Goal: Obtain resource: Download file/media

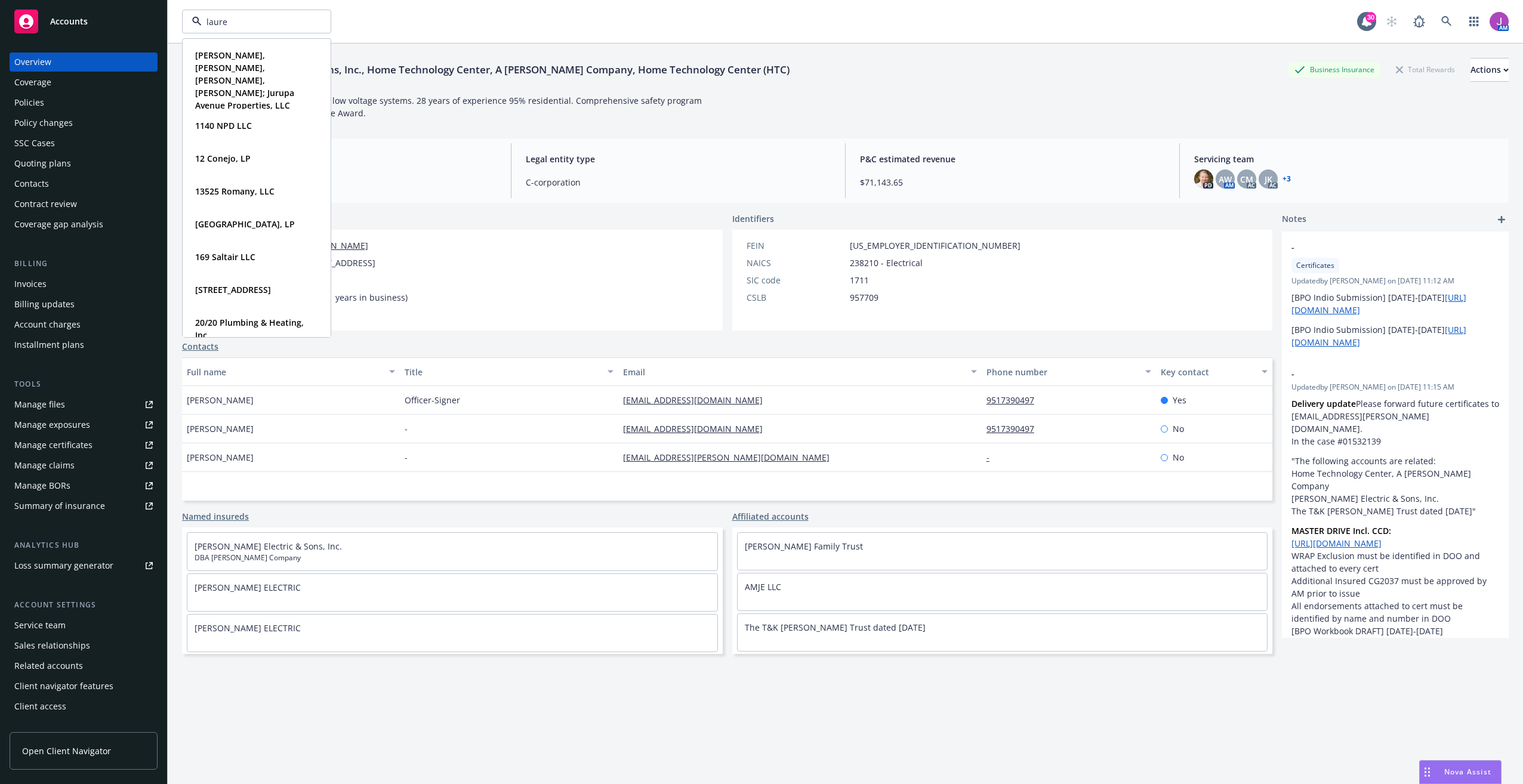
type input "lauren"
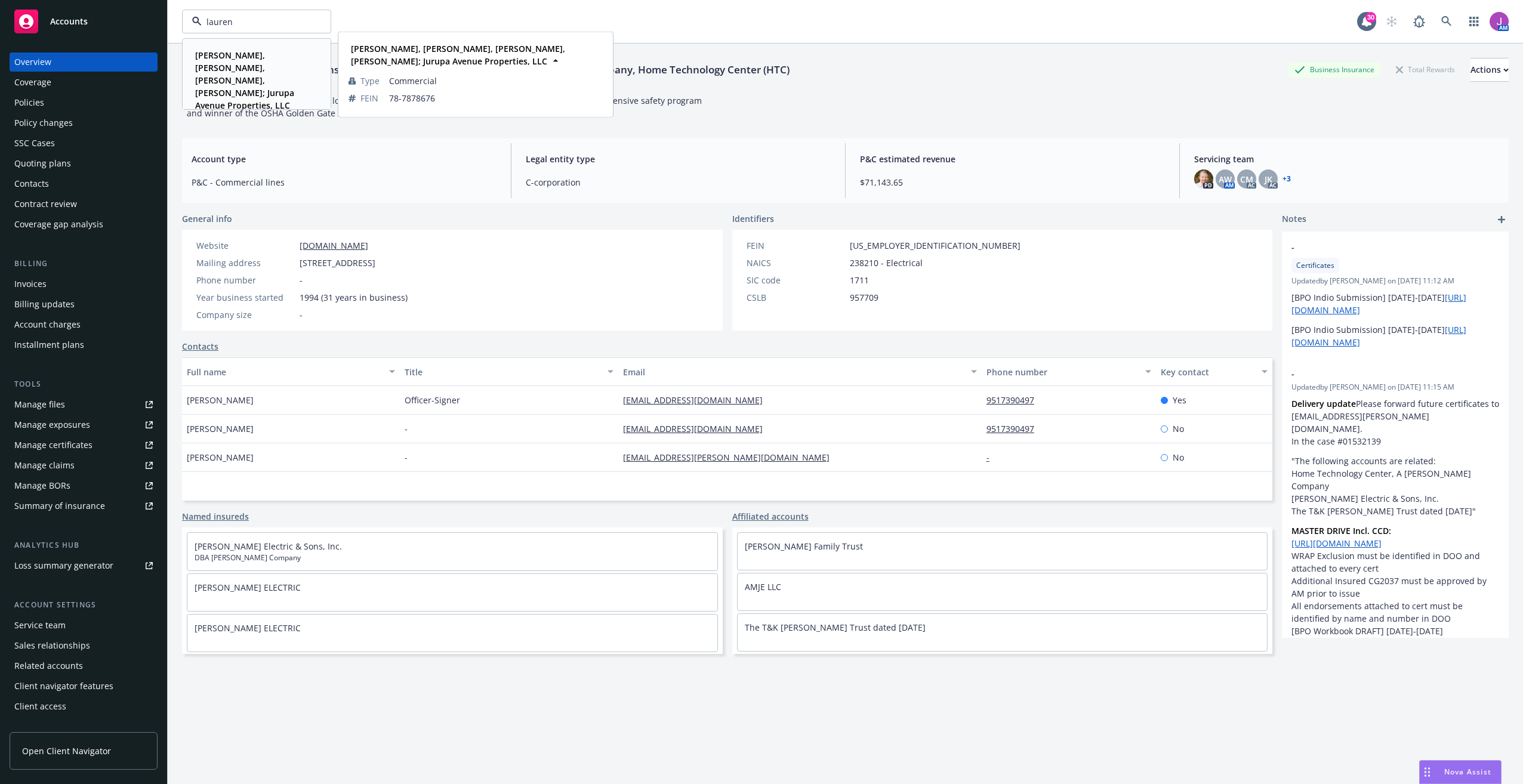
click at [253, 63] on strong "[PERSON_NAME], [PERSON_NAME], [PERSON_NAME], [PERSON_NAME]; Jurupa Avenue Prope…" at bounding box center [244, 80] width 99 height 61
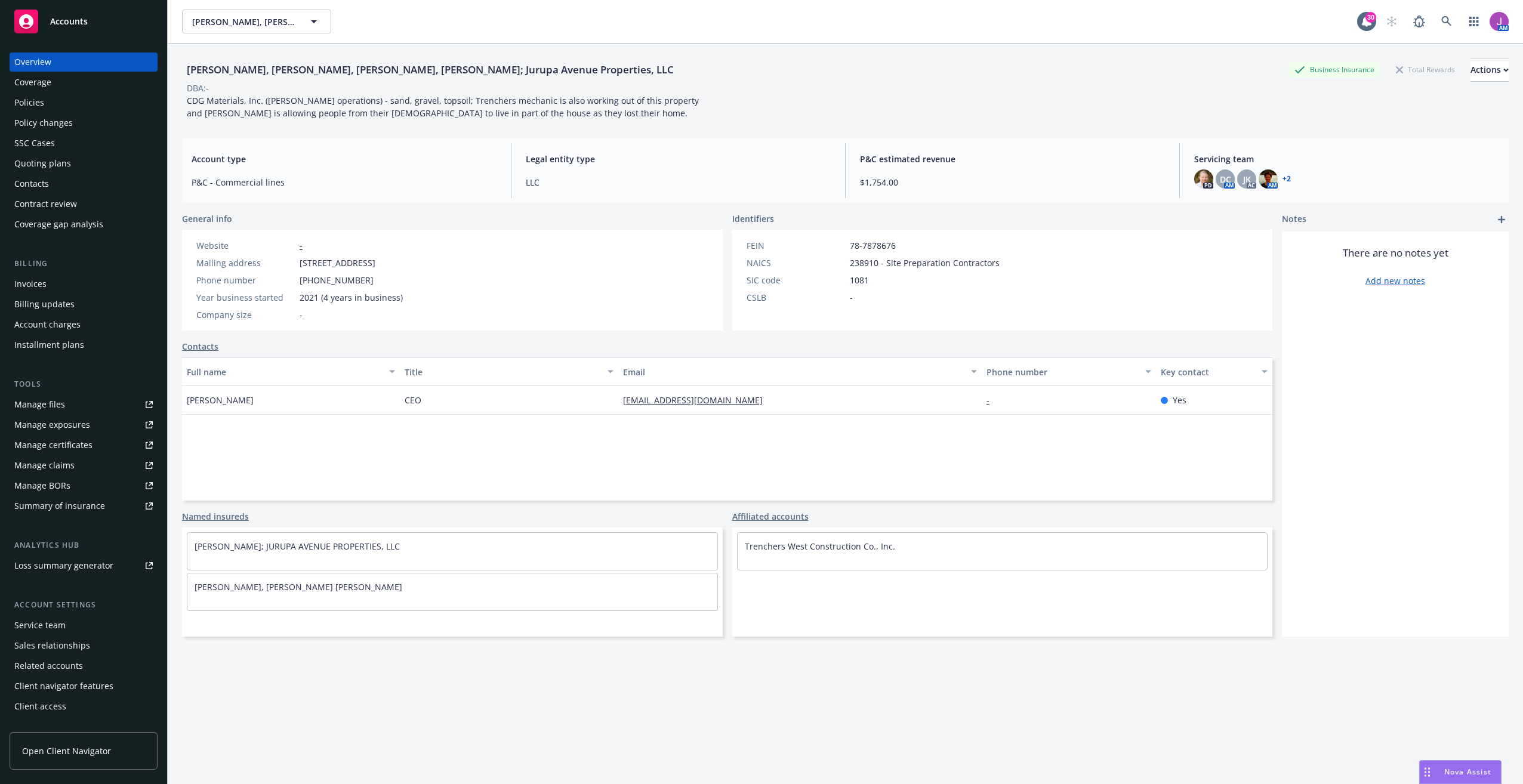
click at [39, 189] on div "Contacts" at bounding box center [31, 183] width 34 height 19
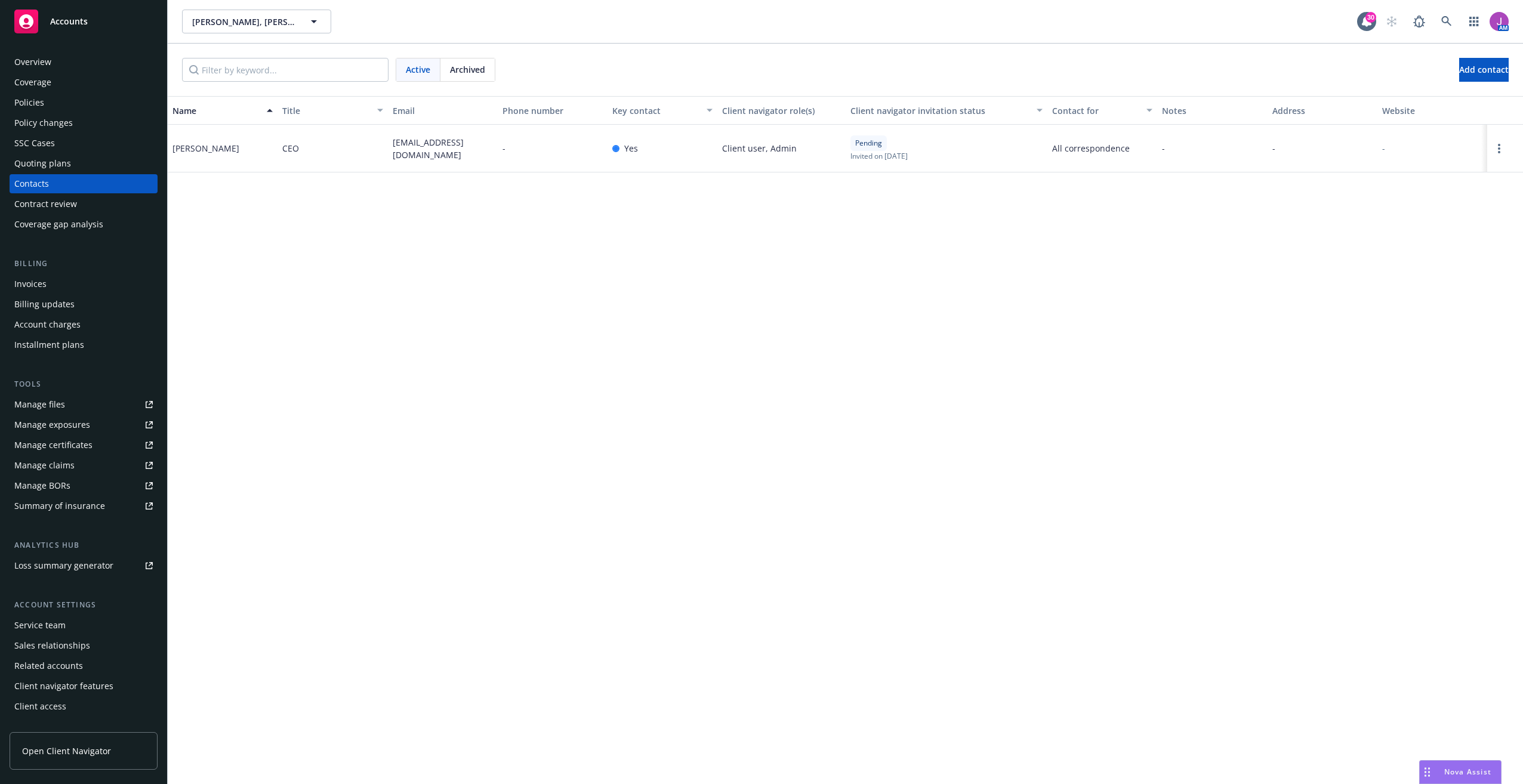
click at [36, 106] on div "Policies" at bounding box center [29, 102] width 30 height 19
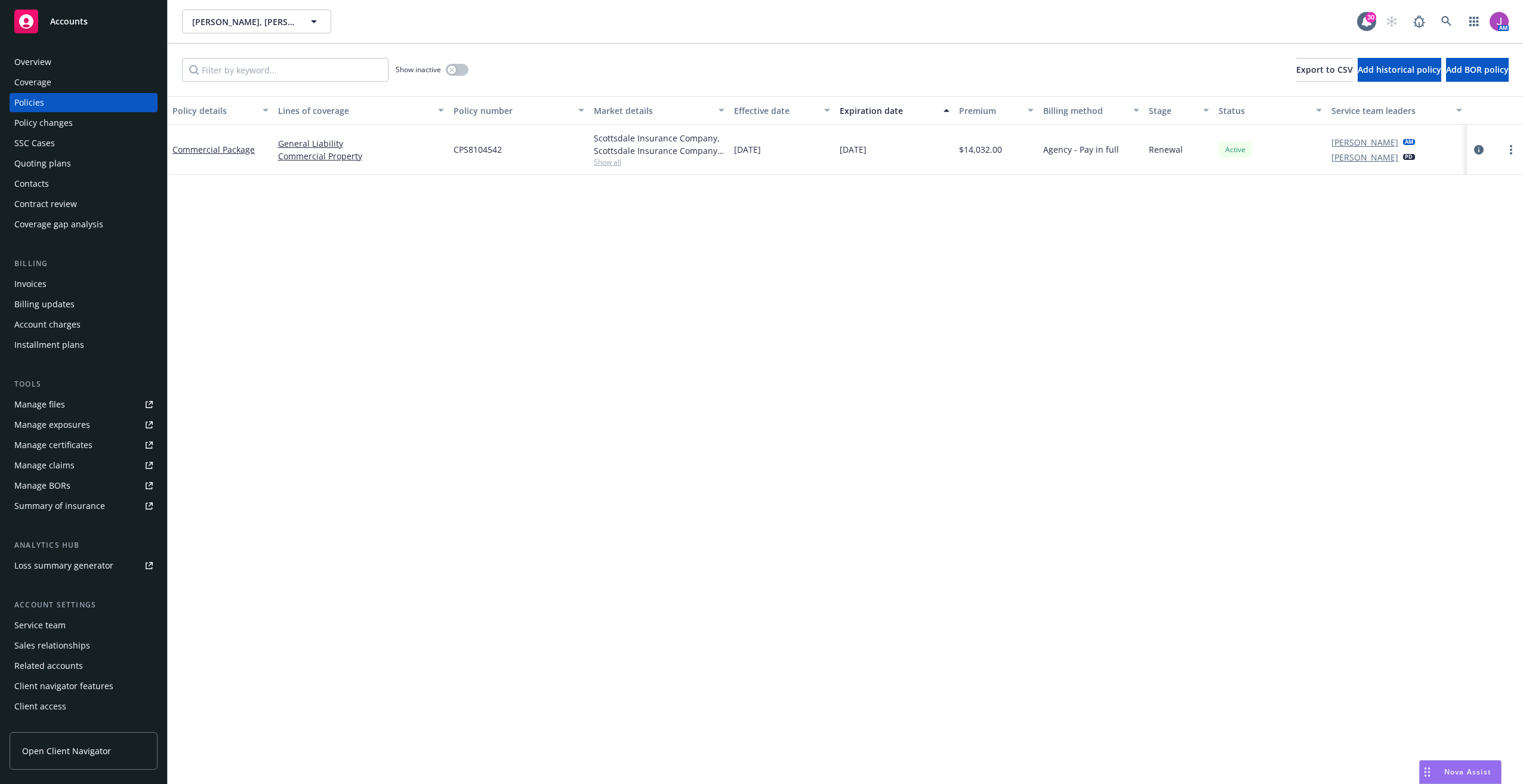
click at [616, 167] on span "Show all" at bounding box center [659, 162] width 131 height 10
click at [317, 82] on div "Show inactive Export to CSV Add historical policy Add BOR policy" at bounding box center [845, 69] width 1355 height 52
click at [306, 74] on input "Filter by keyword..." at bounding box center [285, 69] width 207 height 24
type input "package"
click at [467, 69] on button "button" at bounding box center [457, 69] width 23 height 12
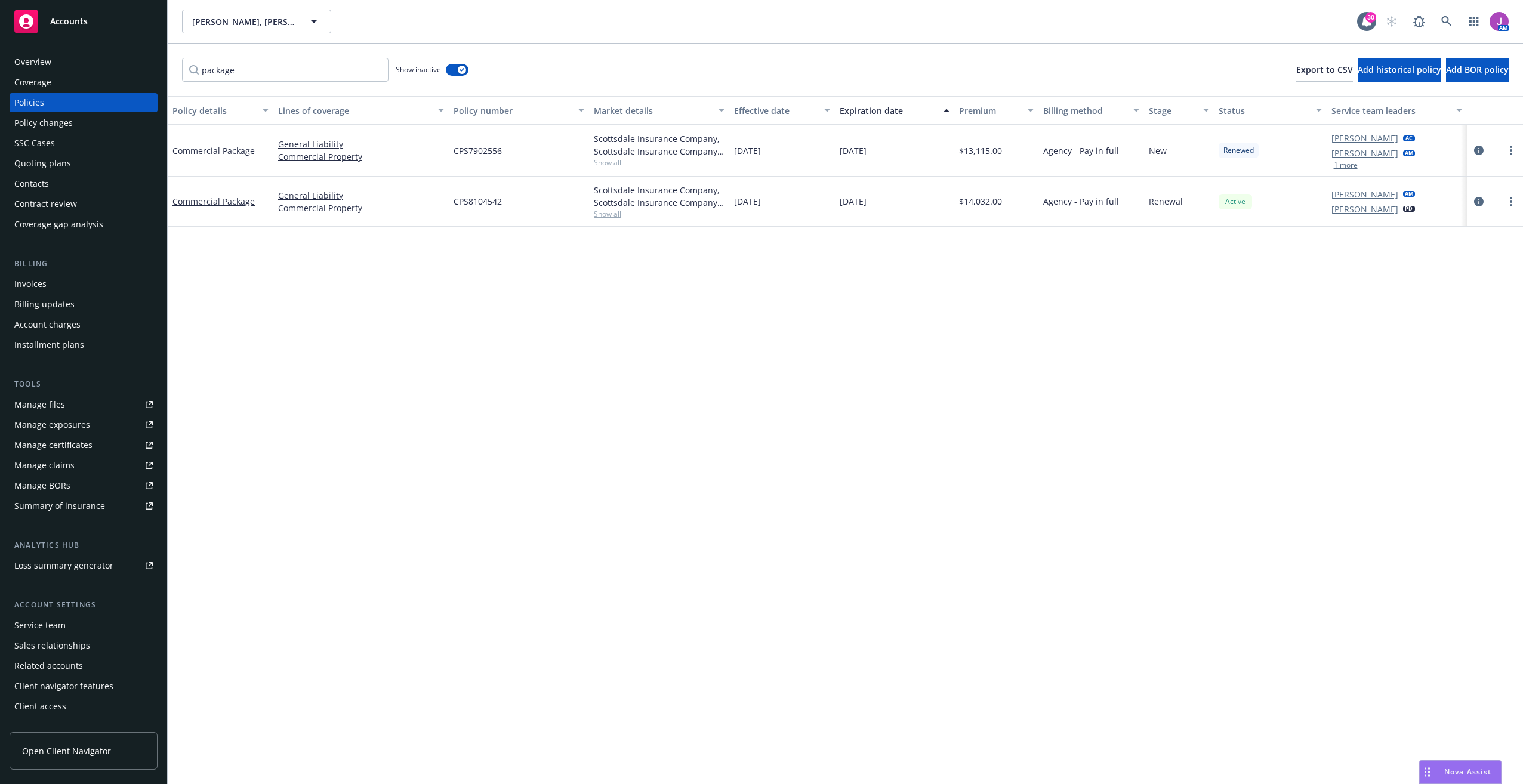
click at [610, 165] on span "Show all" at bounding box center [659, 162] width 131 height 10
click at [379, 327] on div "Policy details Lines of coverage Policy number Market details Effective date Ex…" at bounding box center [845, 439] width 1355 height 688
click at [606, 219] on div "Scottsdale Insurance Company, Scottsdale Insurance Company (Nationwide), Brown …" at bounding box center [659, 202] width 140 height 50
click at [602, 214] on span "Show all" at bounding box center [659, 214] width 131 height 10
click at [53, 161] on div "Quoting plans" at bounding box center [42, 163] width 57 height 19
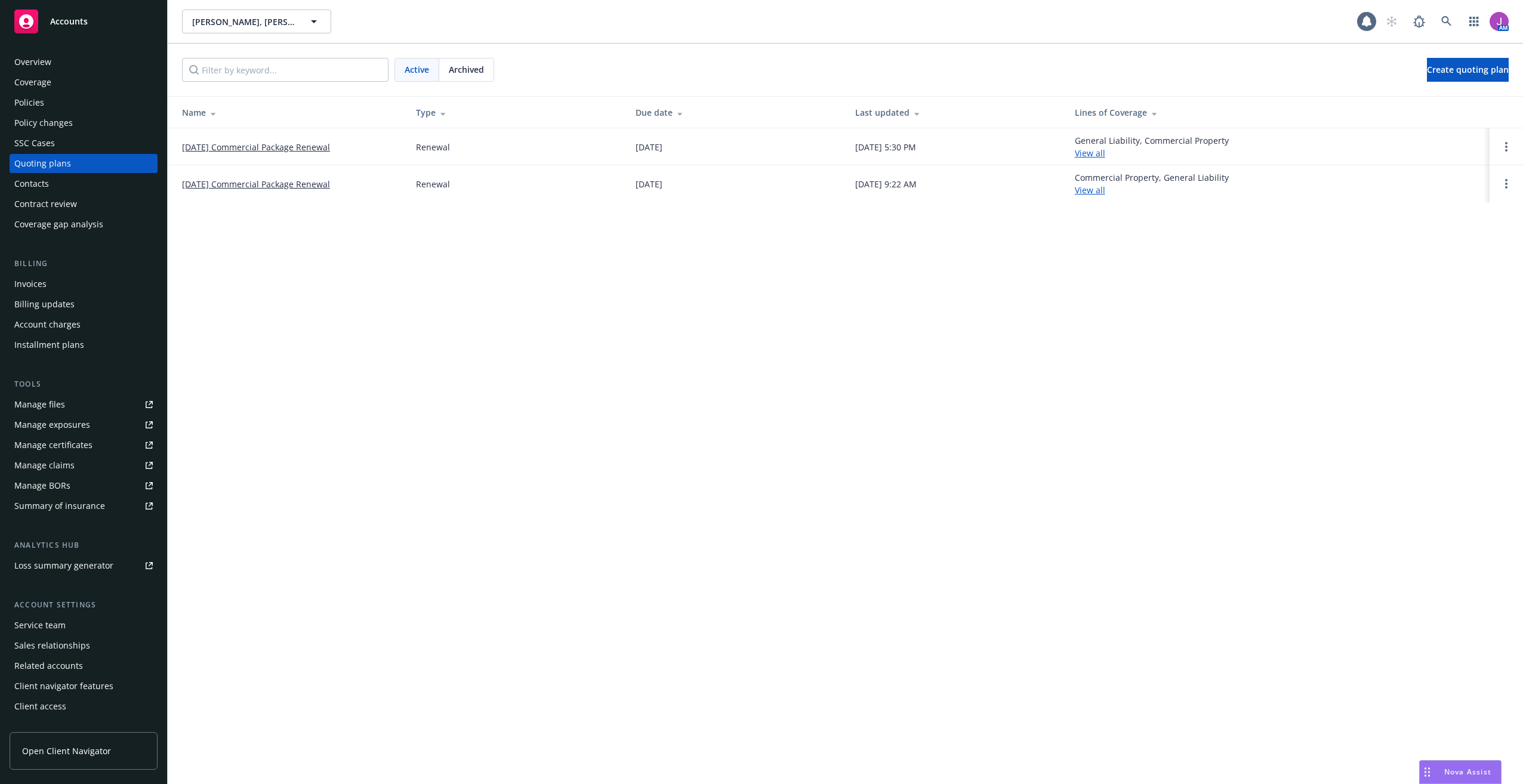
click at [252, 187] on link "12/09/24 Commercial Package Renewal" at bounding box center [256, 184] width 148 height 12
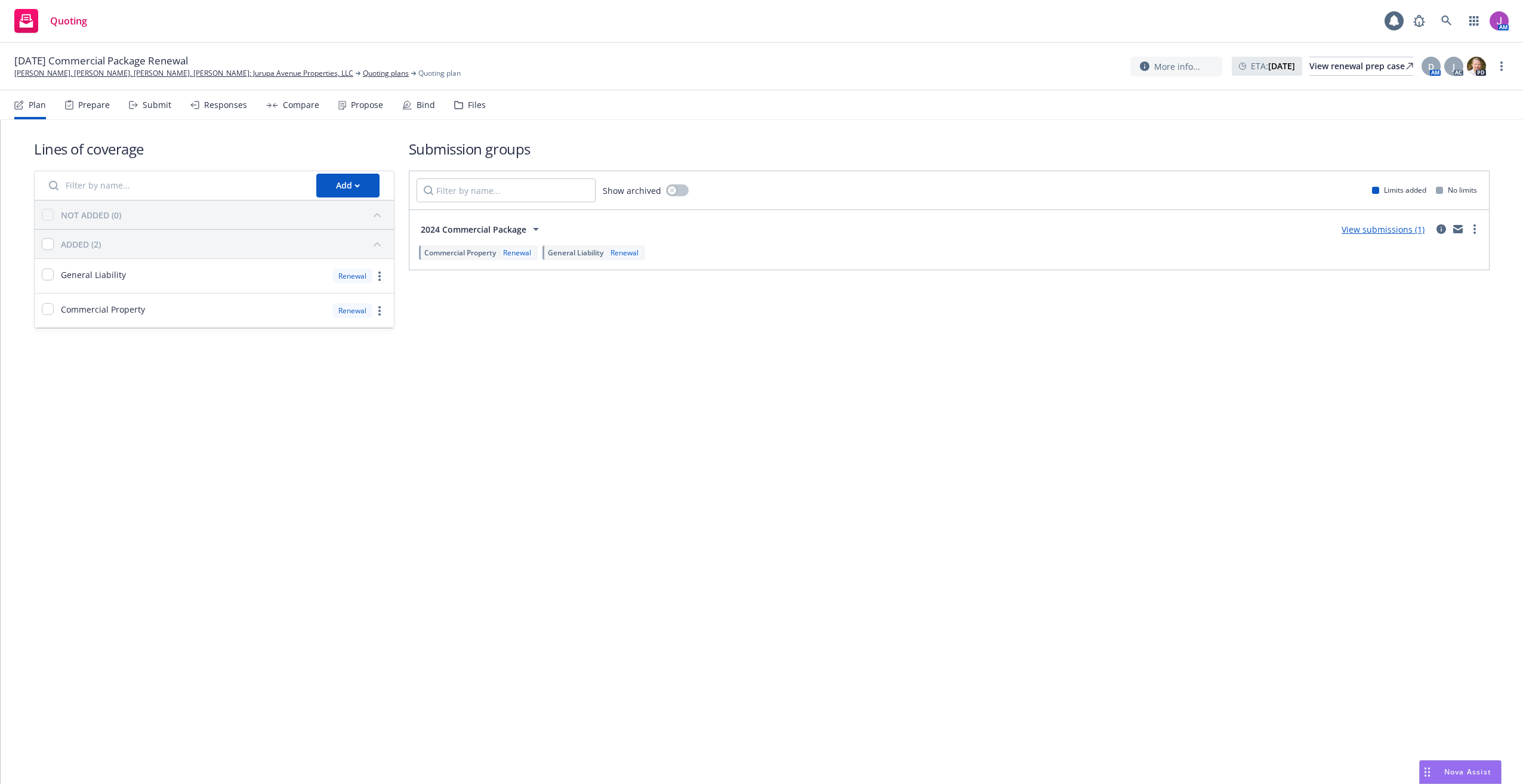
click at [468, 109] on div "Files" at bounding box center [476, 105] width 18 height 10
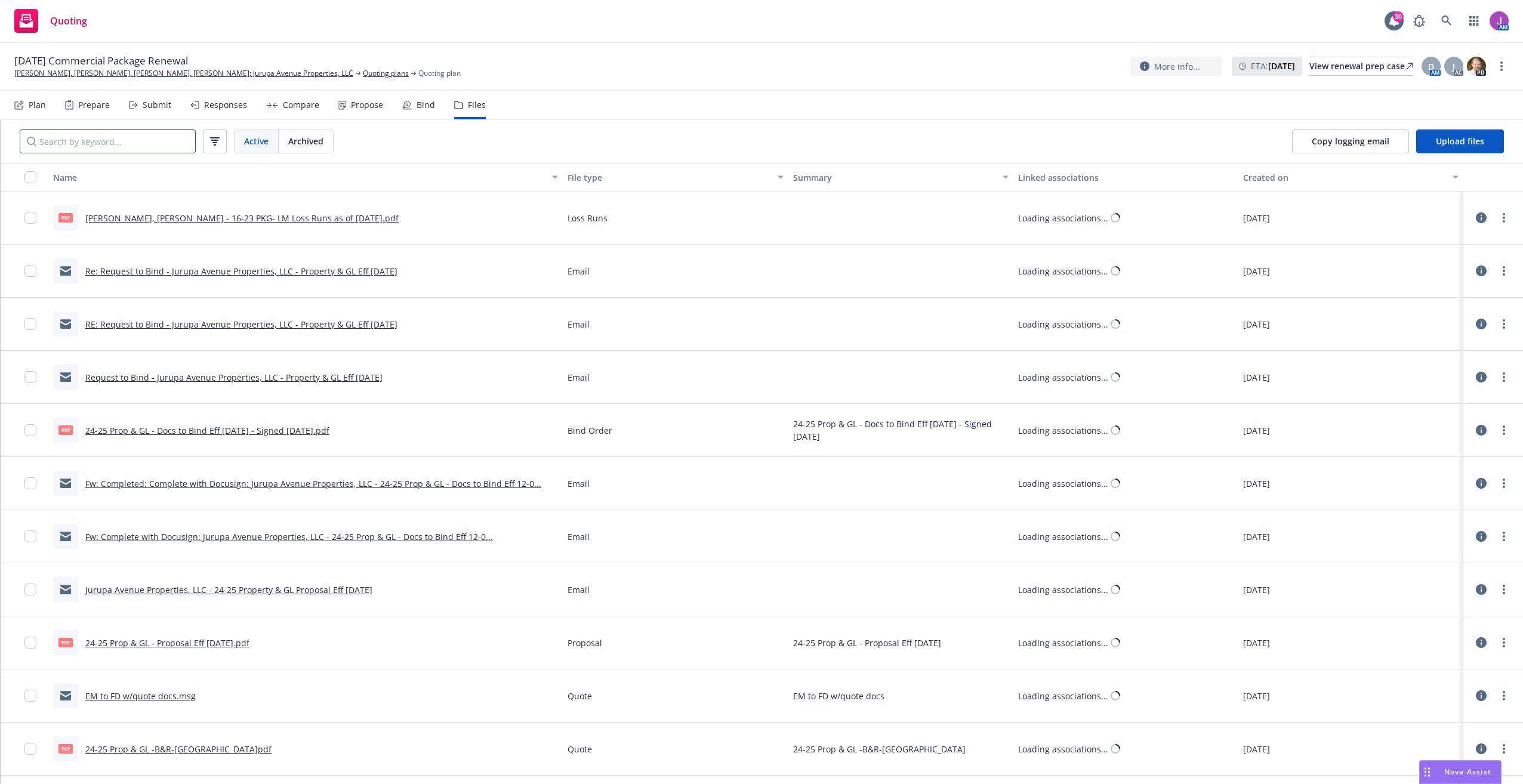
click at [142, 149] on input "Search by keyword..." at bounding box center [108, 141] width 176 height 24
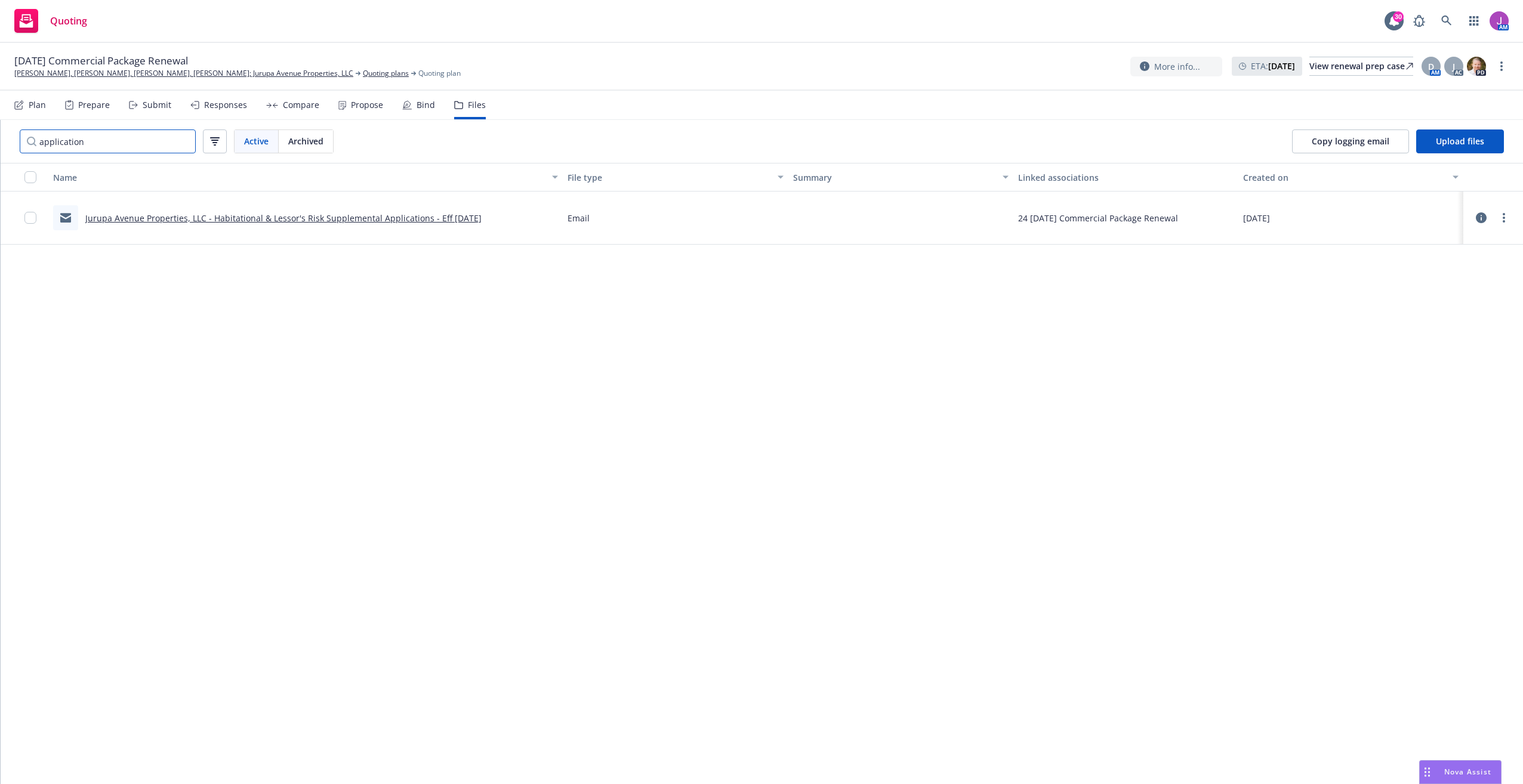
type input "application"
click at [243, 215] on link "Jurupa Avenue Properties, LLC - Habitational & Lessor's Risk Supplemental Appli…" at bounding box center [283, 218] width 396 height 11
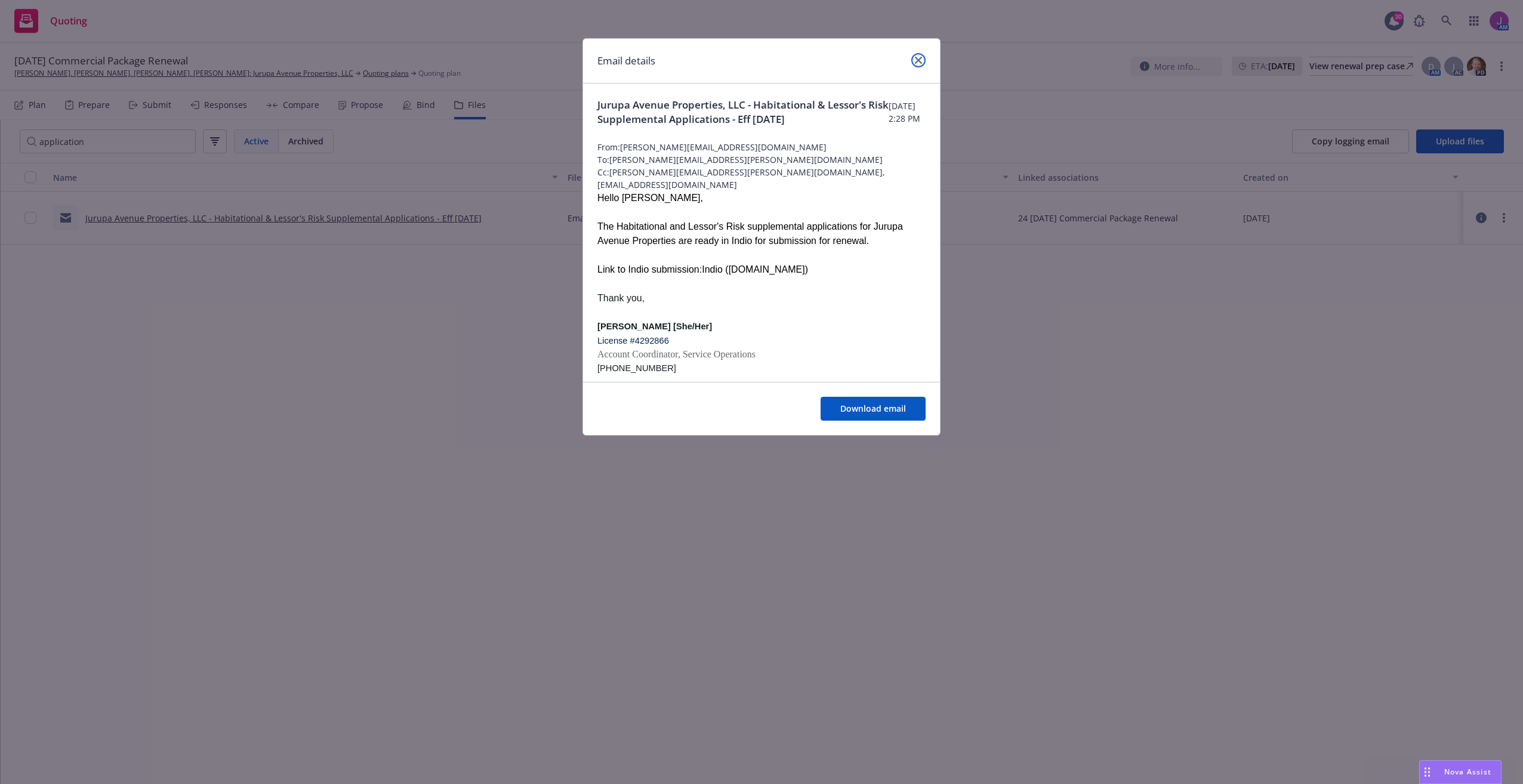
click at [918, 61] on icon "close" at bounding box center [918, 60] width 7 height 7
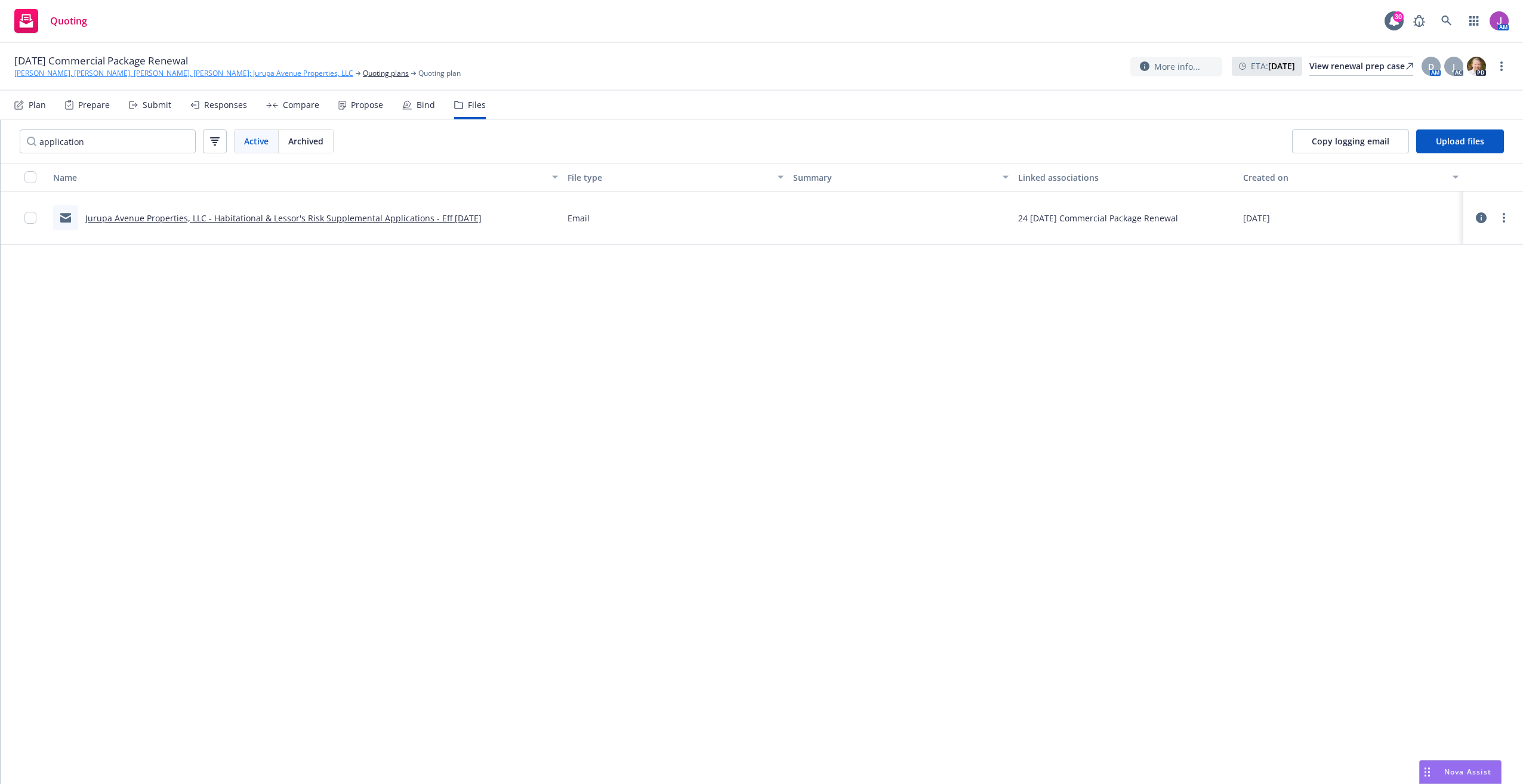
click at [200, 73] on link "[PERSON_NAME], [PERSON_NAME], [PERSON_NAME], [PERSON_NAME]; Jurupa Avenue Prope…" at bounding box center [183, 73] width 339 height 10
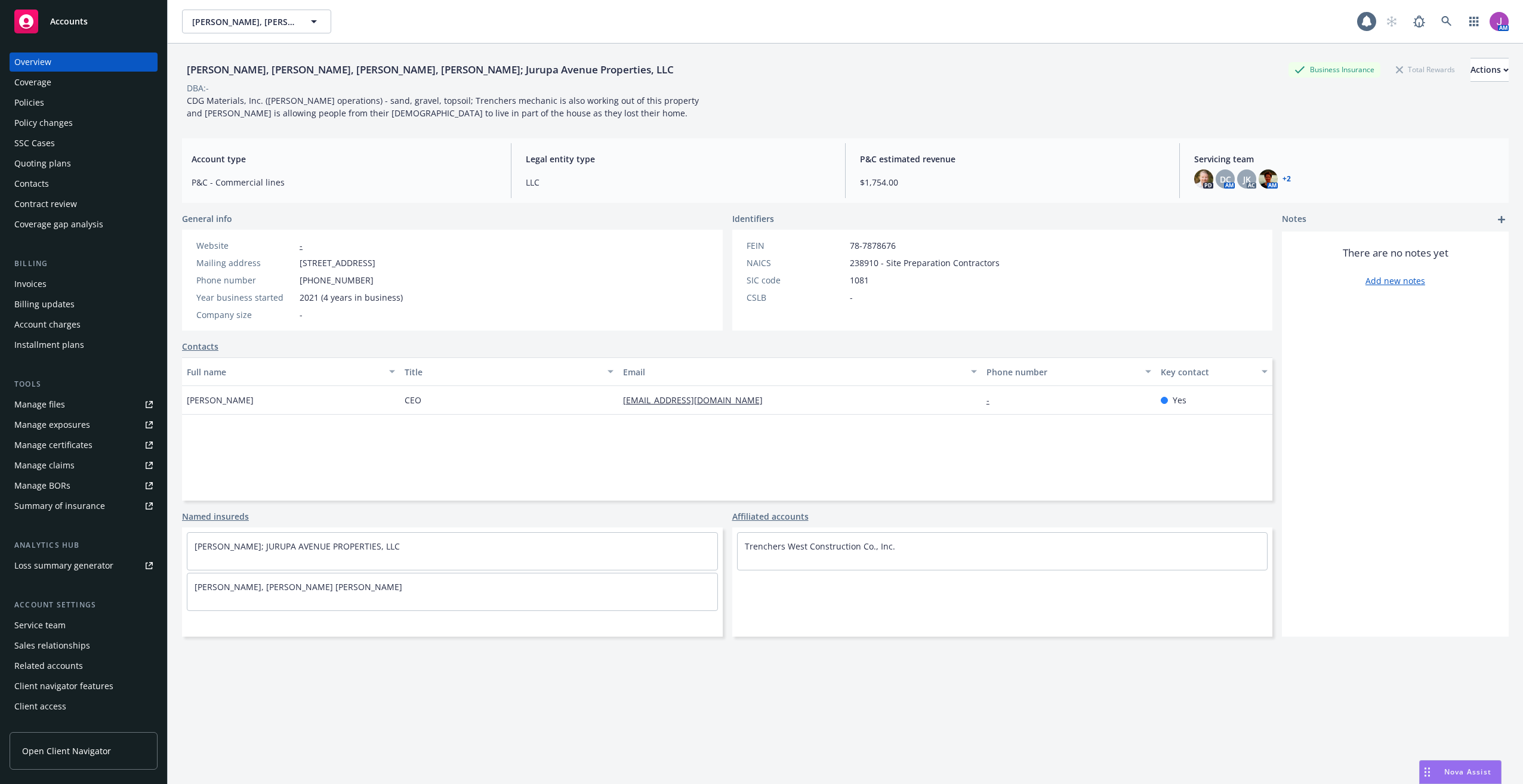
click at [51, 101] on div "Policies" at bounding box center [83, 102] width 138 height 19
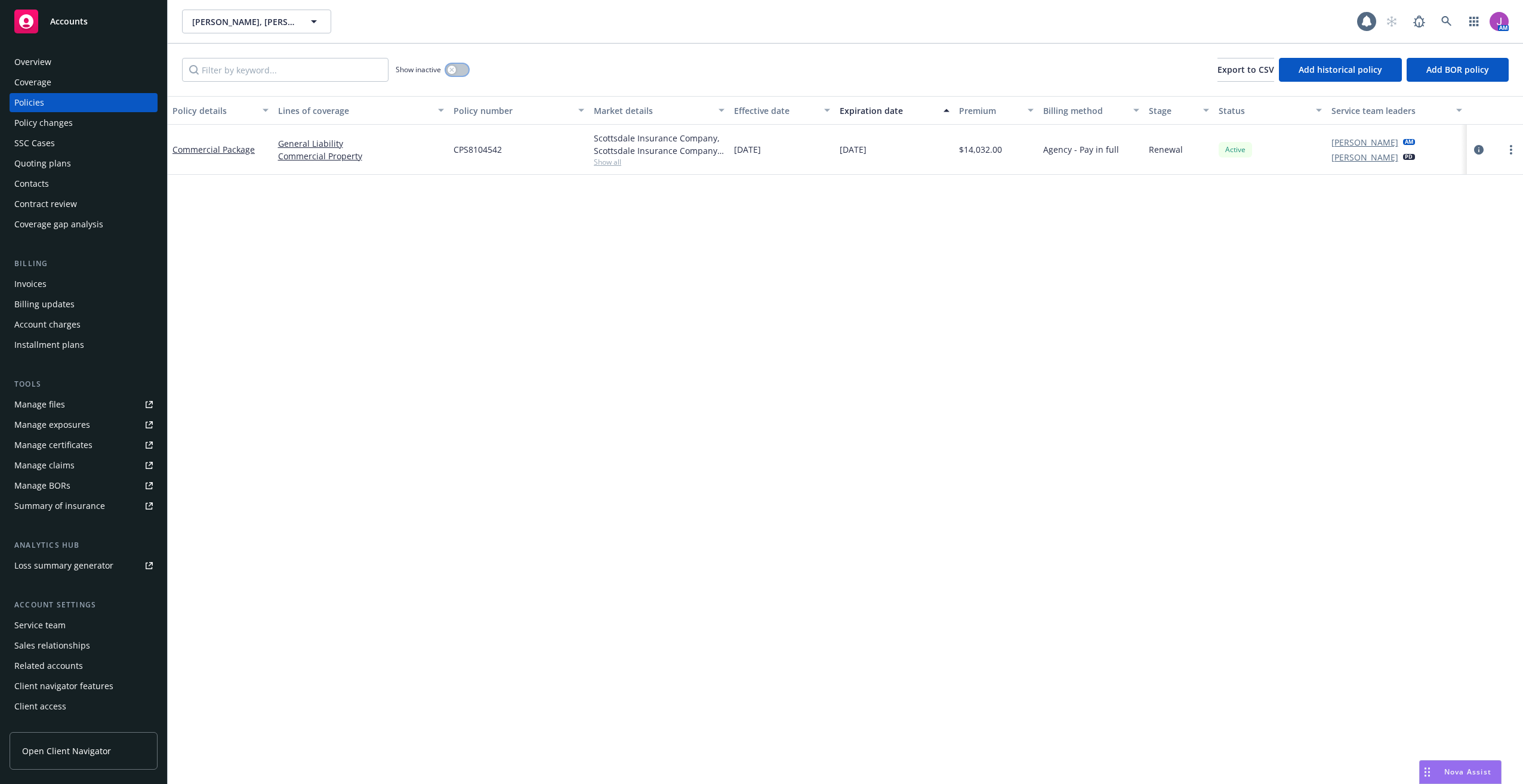
click at [454, 72] on div "button" at bounding box center [452, 70] width 9 height 9
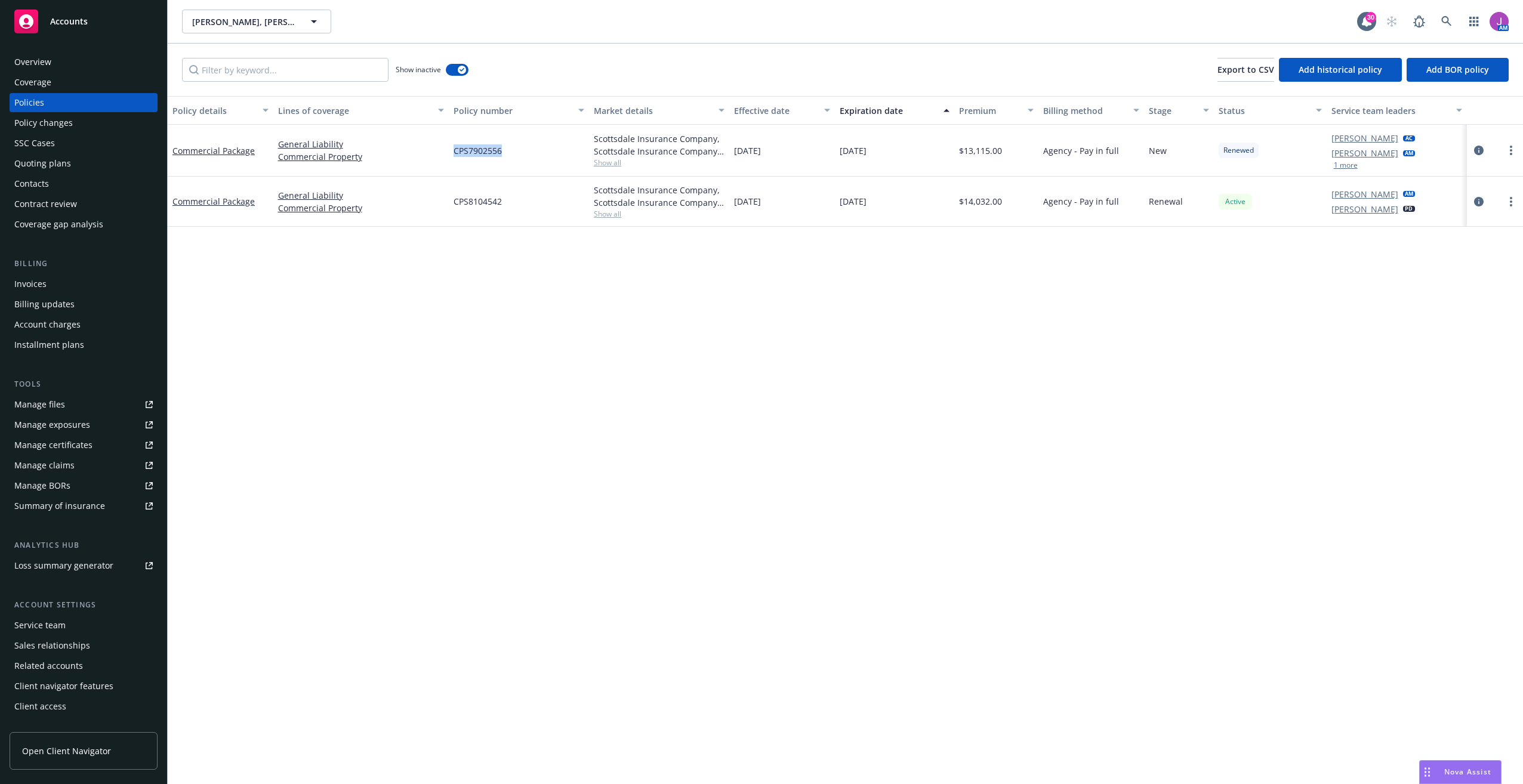
drag, startPoint x: 450, startPoint y: 152, endPoint x: 504, endPoint y: 155, distance: 54.1
click at [504, 155] on div "CPS7902556" at bounding box center [519, 151] width 140 height 52
copy span "CPS7902556"
click at [46, 423] on div "Manage exposures" at bounding box center [52, 425] width 76 height 19
click at [61, 164] on div "Quoting plans" at bounding box center [42, 163] width 57 height 19
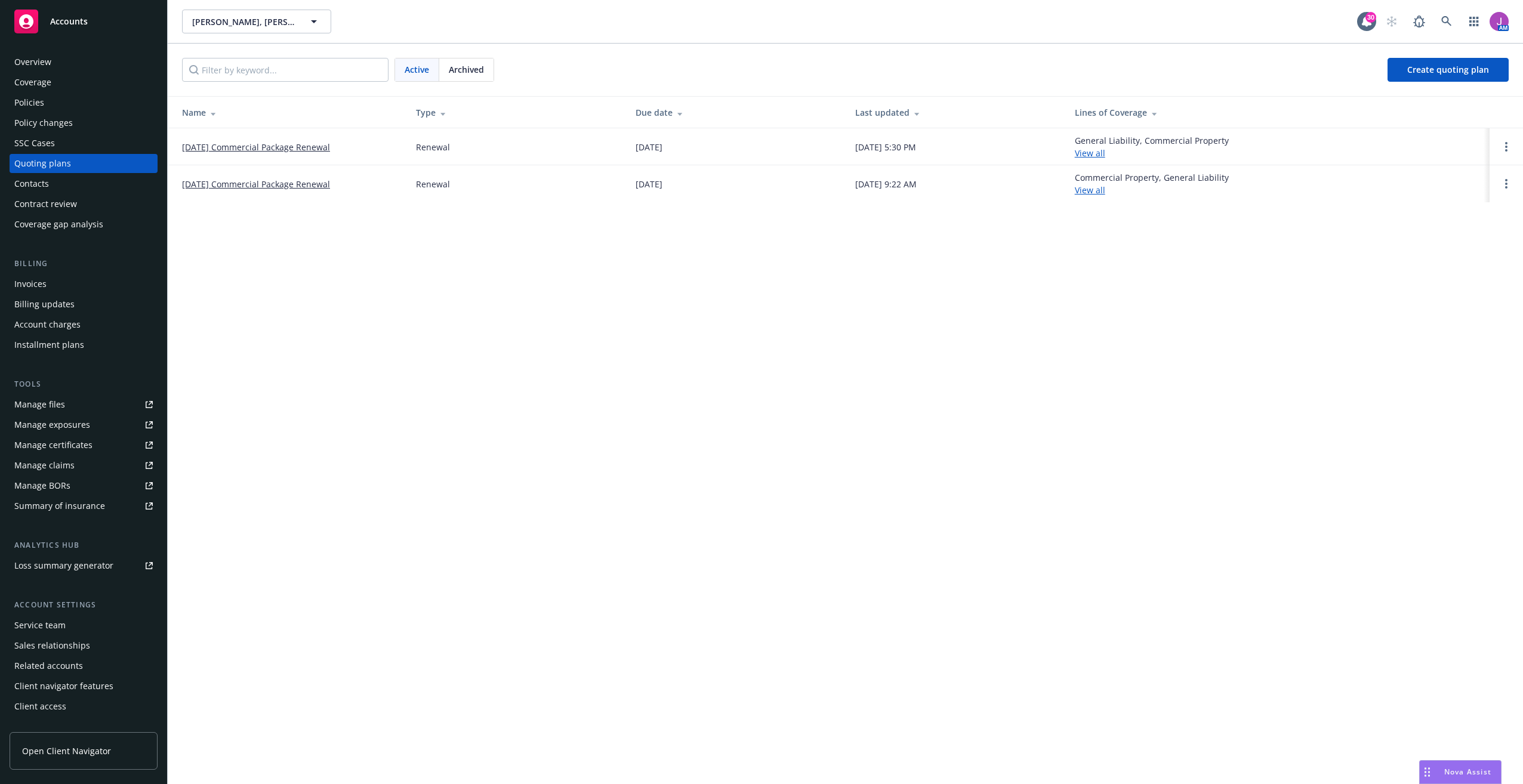
click at [257, 190] on link "12/09/24 Commercial Package Renewal" at bounding box center [256, 184] width 148 height 12
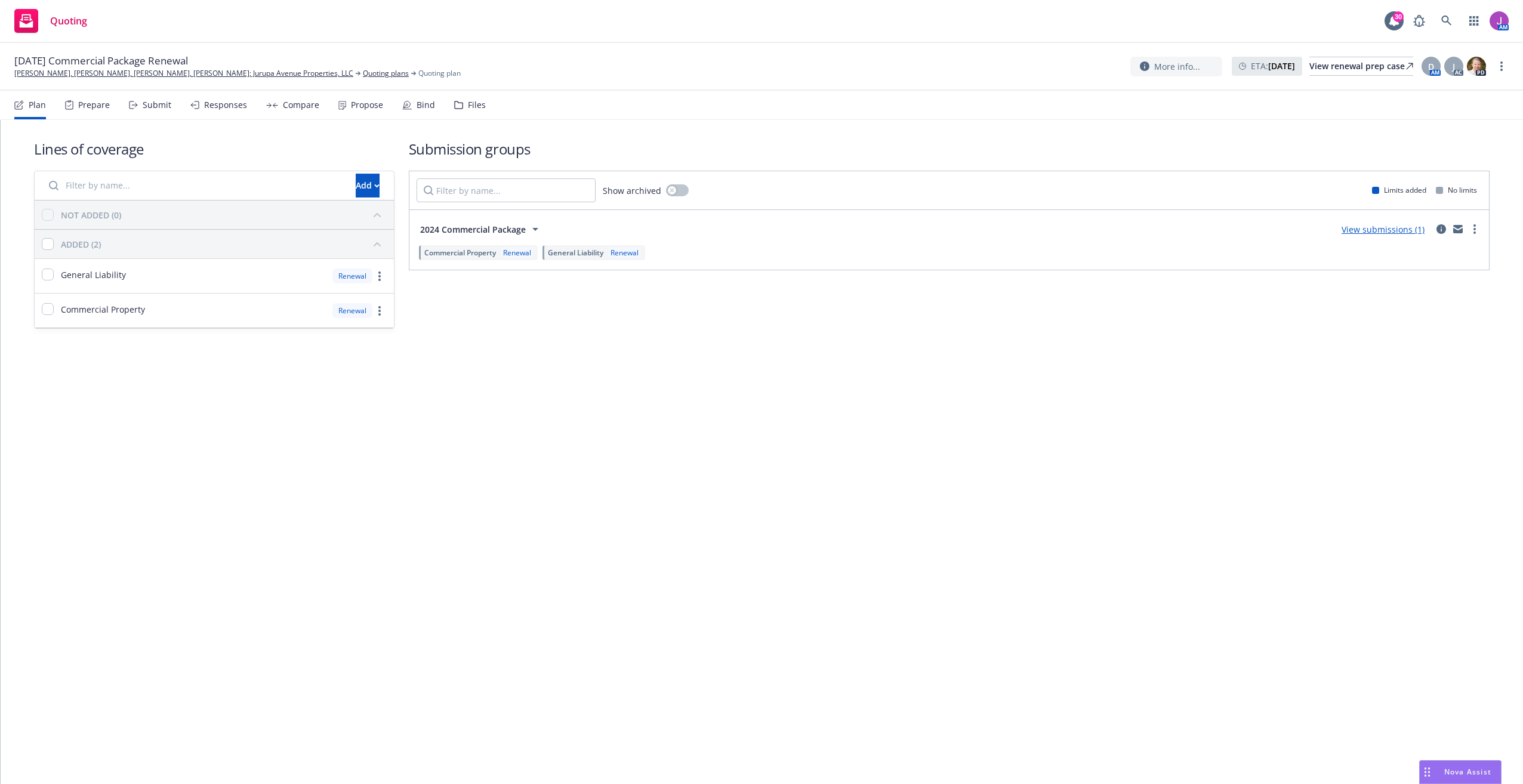
click at [470, 108] on div "Files" at bounding box center [476, 105] width 18 height 10
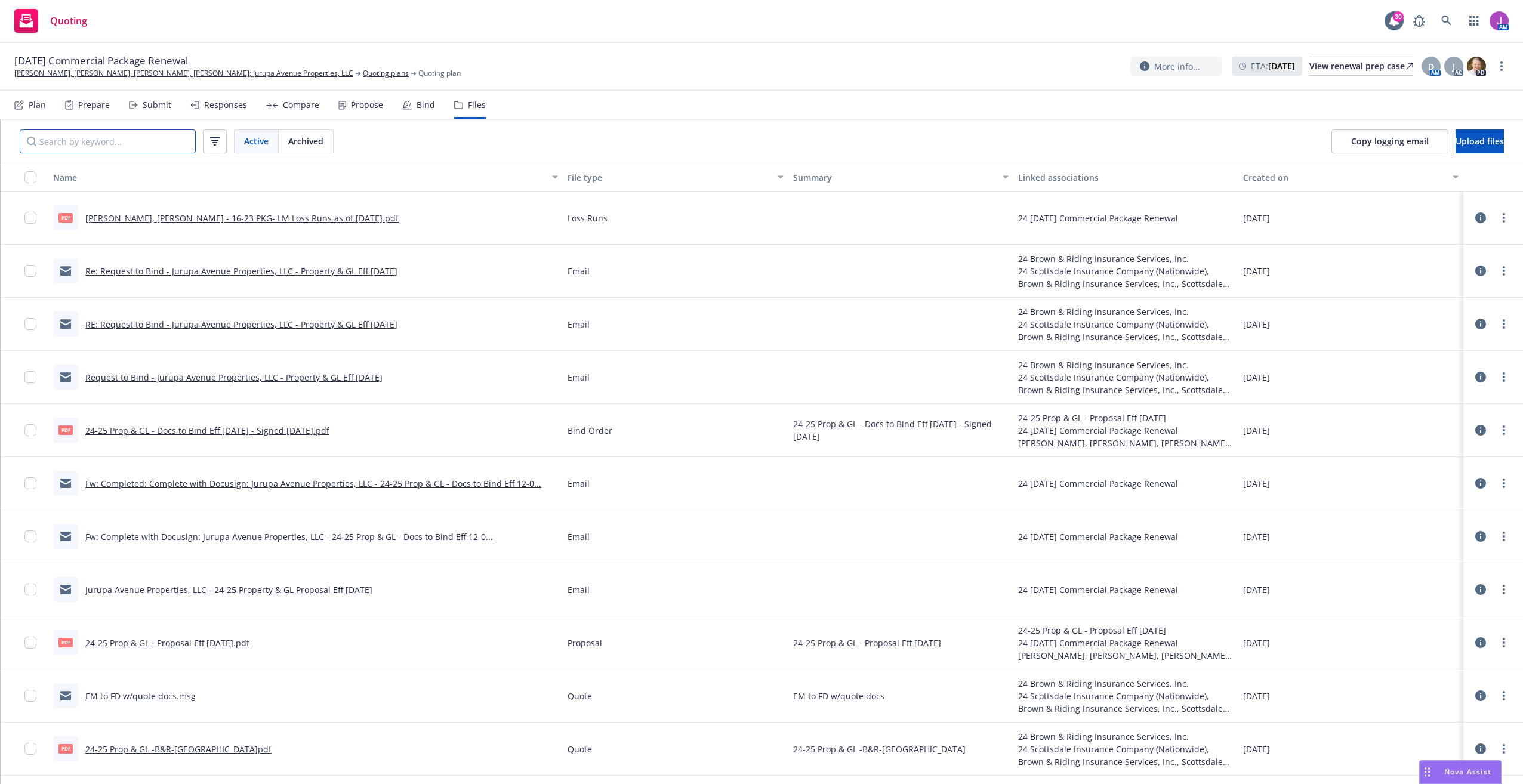
click at [127, 139] on input "Search by keyword..." at bounding box center [108, 141] width 176 height 24
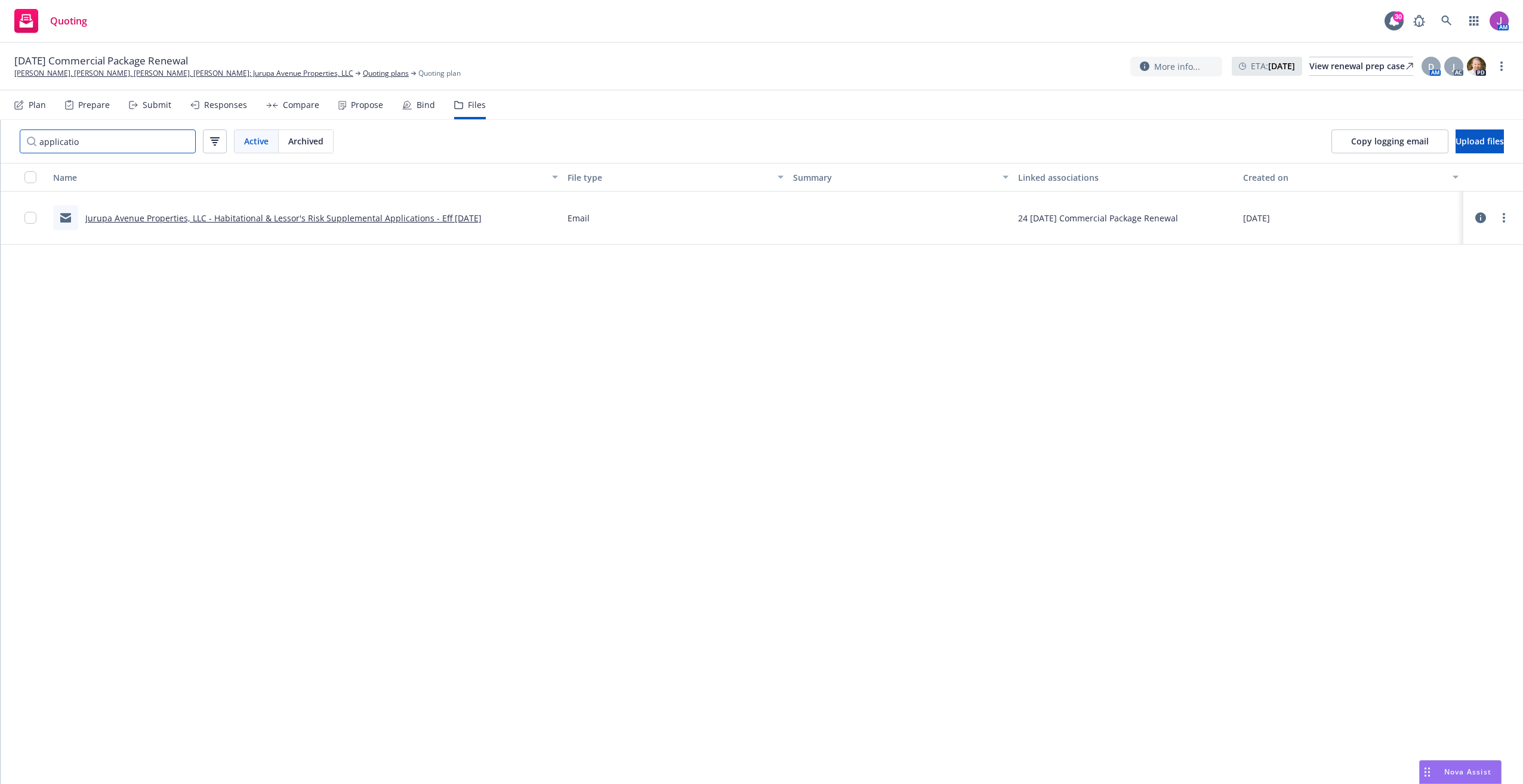
type input "application"
drag, startPoint x: 107, startPoint y: 141, endPoint x: 17, endPoint y: 137, distance: 90.1
click at [18, 137] on div "application Active Archived" at bounding box center [176, 141] width 352 height 43
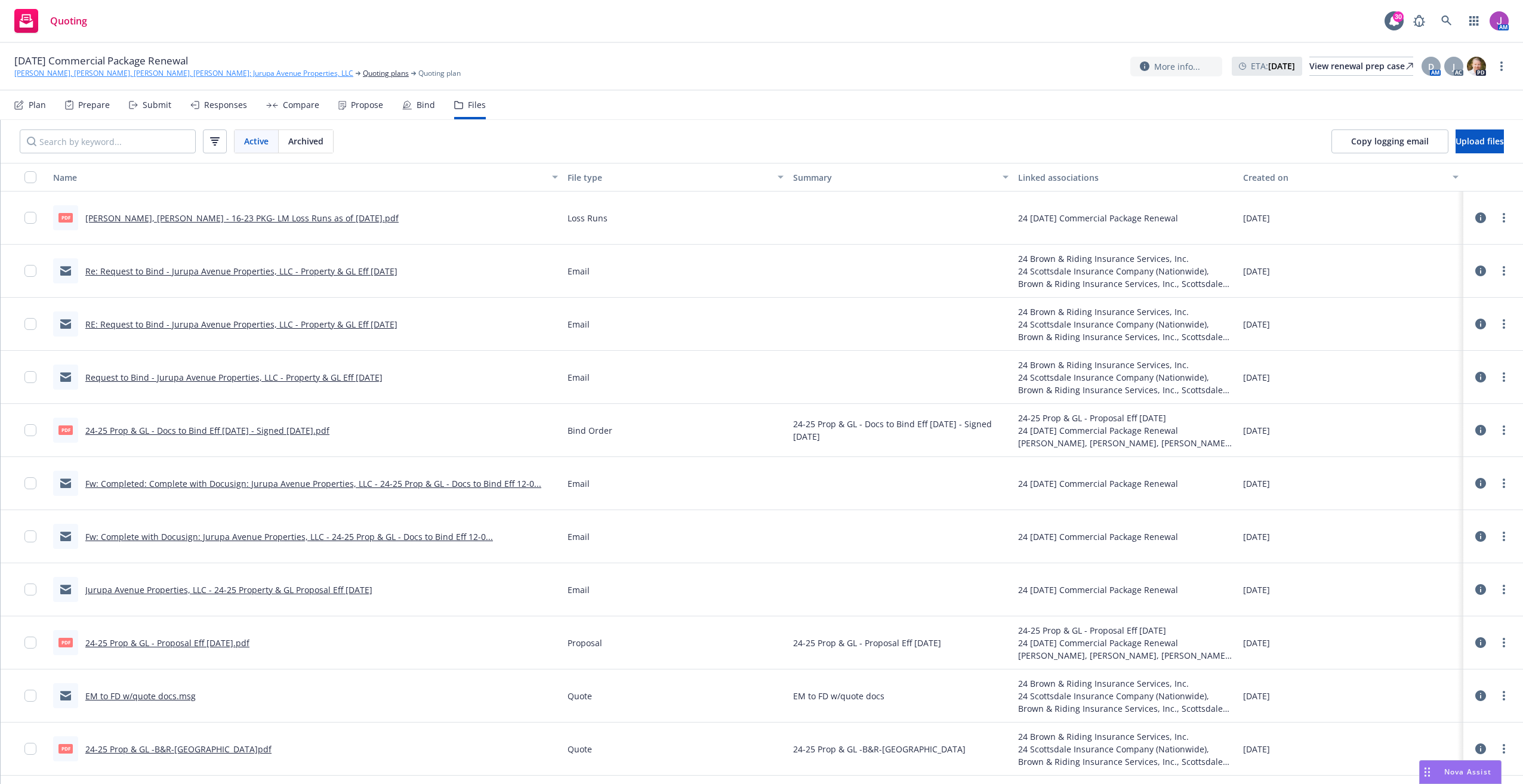
click at [137, 75] on link "[PERSON_NAME], [PERSON_NAME], [PERSON_NAME], [PERSON_NAME]; Jurupa Avenue Prope…" at bounding box center [183, 73] width 339 height 10
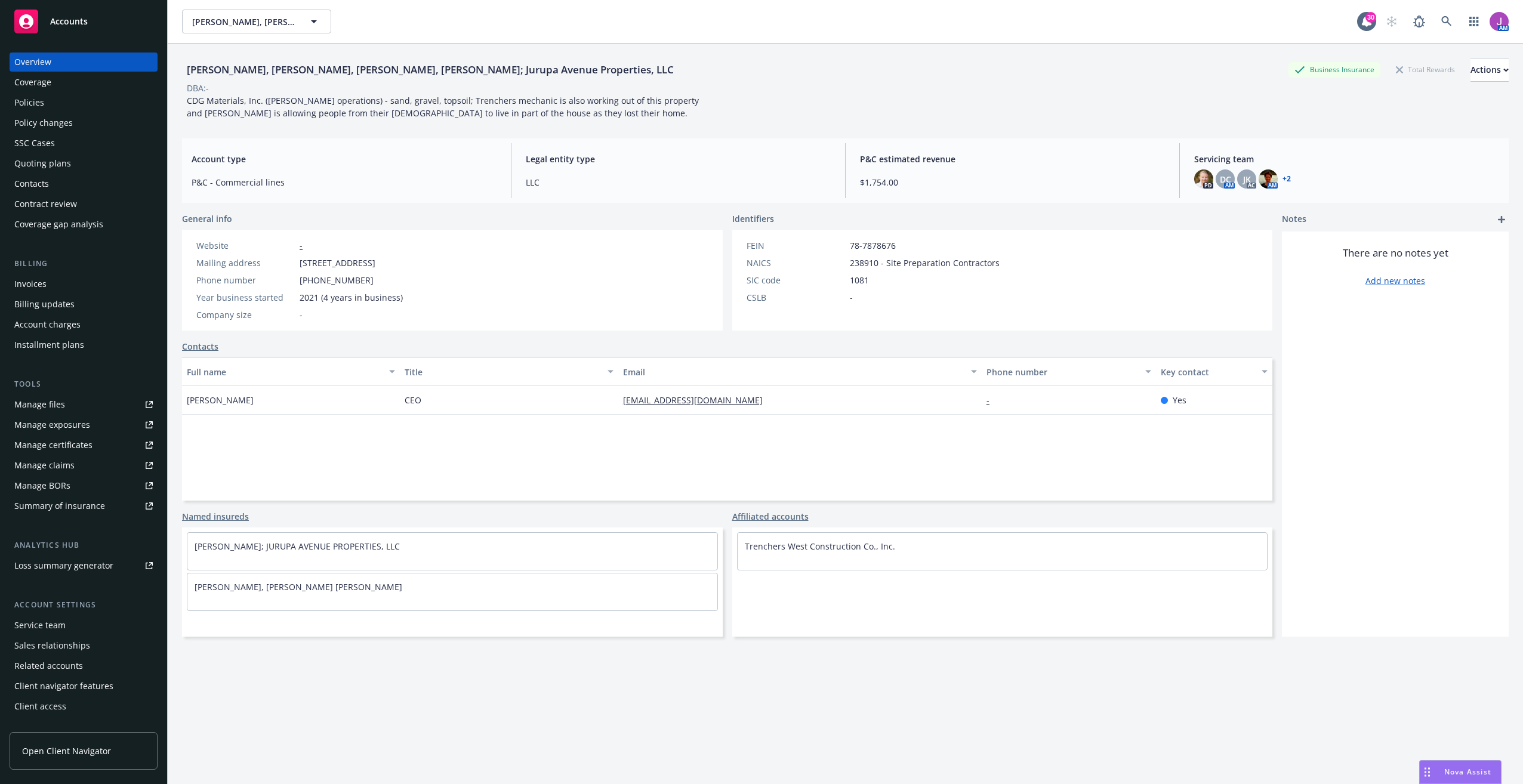
click at [58, 411] on div "Manage files" at bounding box center [39, 404] width 51 height 19
click at [41, 106] on div "Policies" at bounding box center [29, 102] width 30 height 19
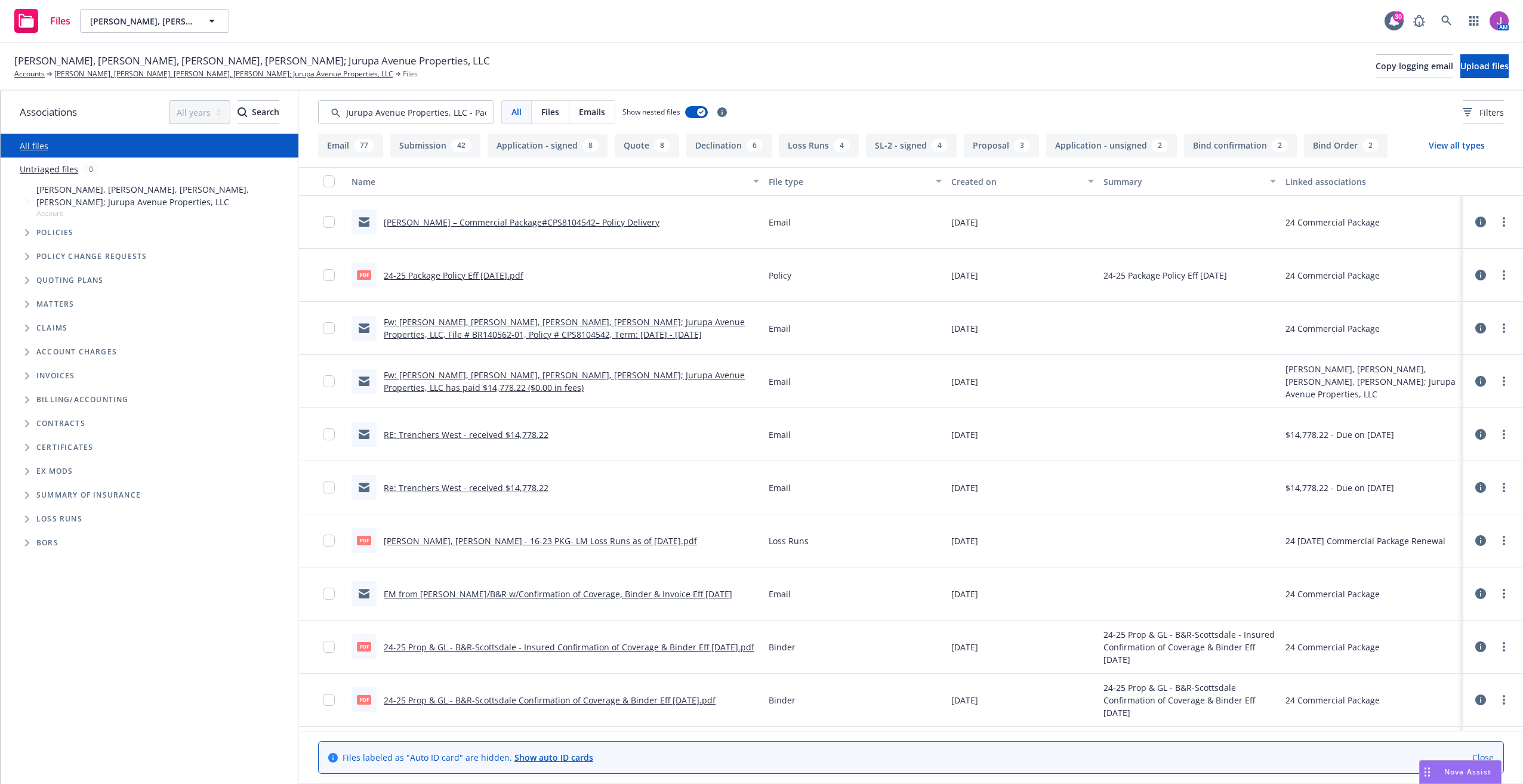
scroll to position [0, 72]
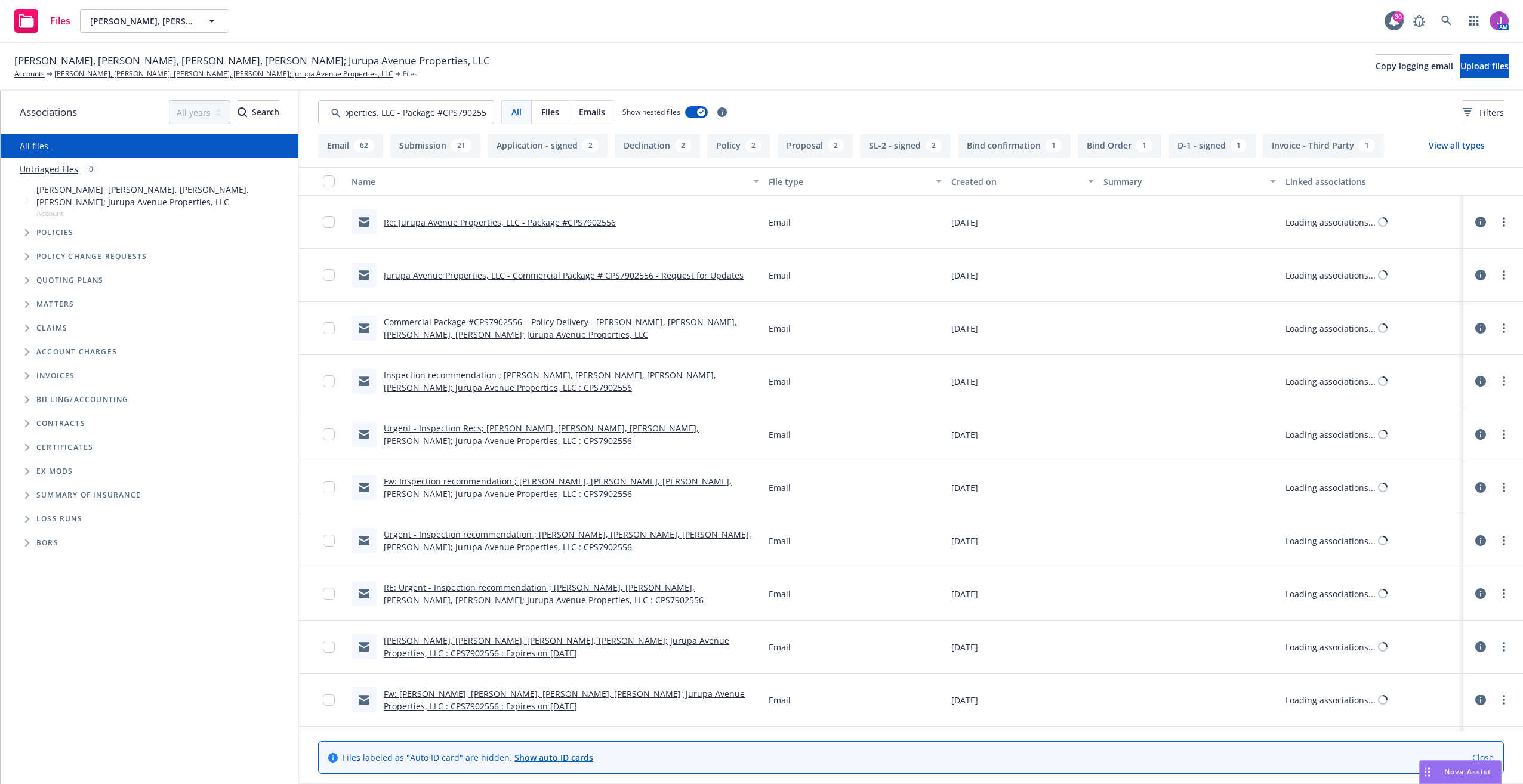
type input "Jurupa Avenue Properties, LLC - Package #CPS7902556"
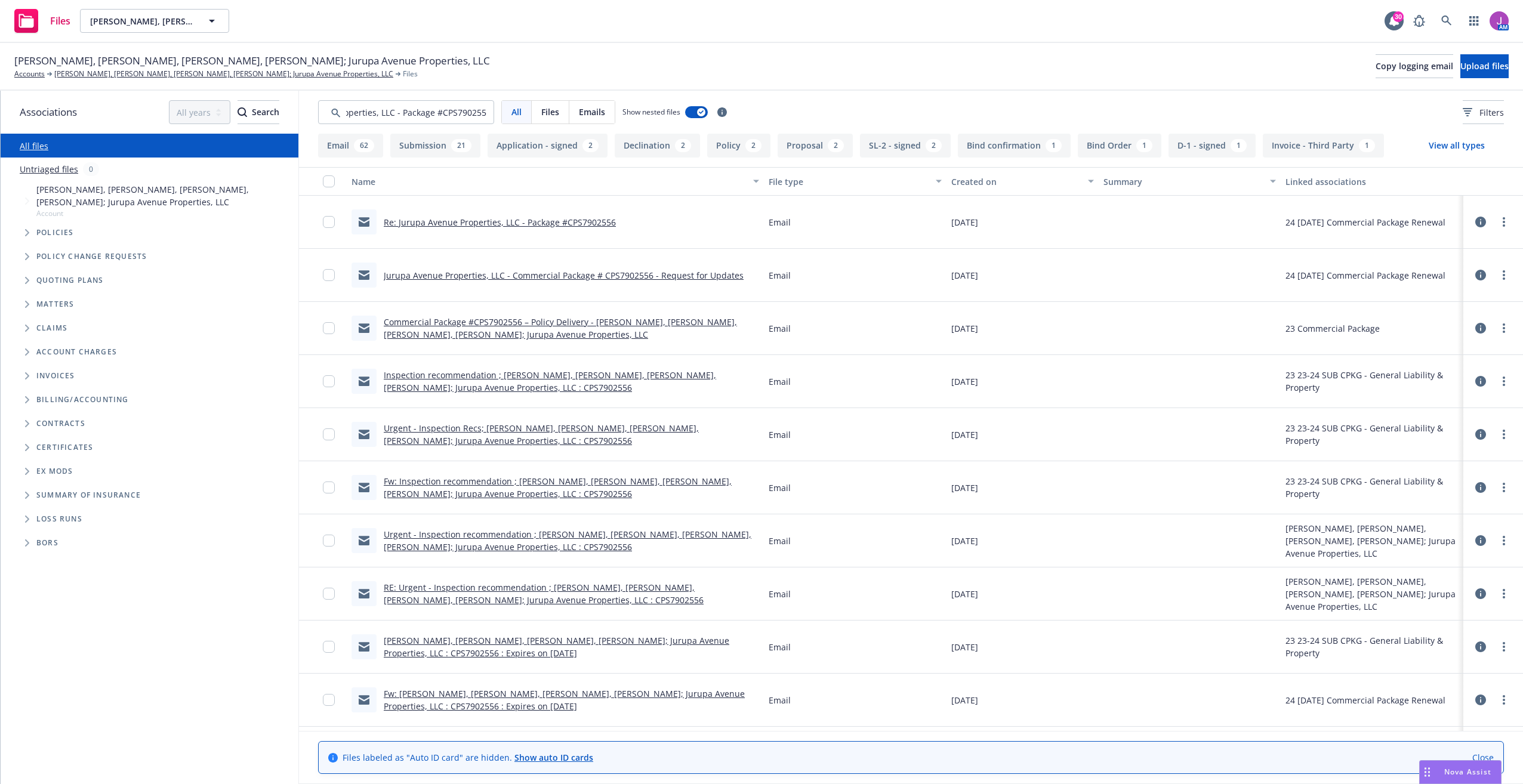
click at [581, 112] on span "Emails" at bounding box center [592, 112] width 26 height 12
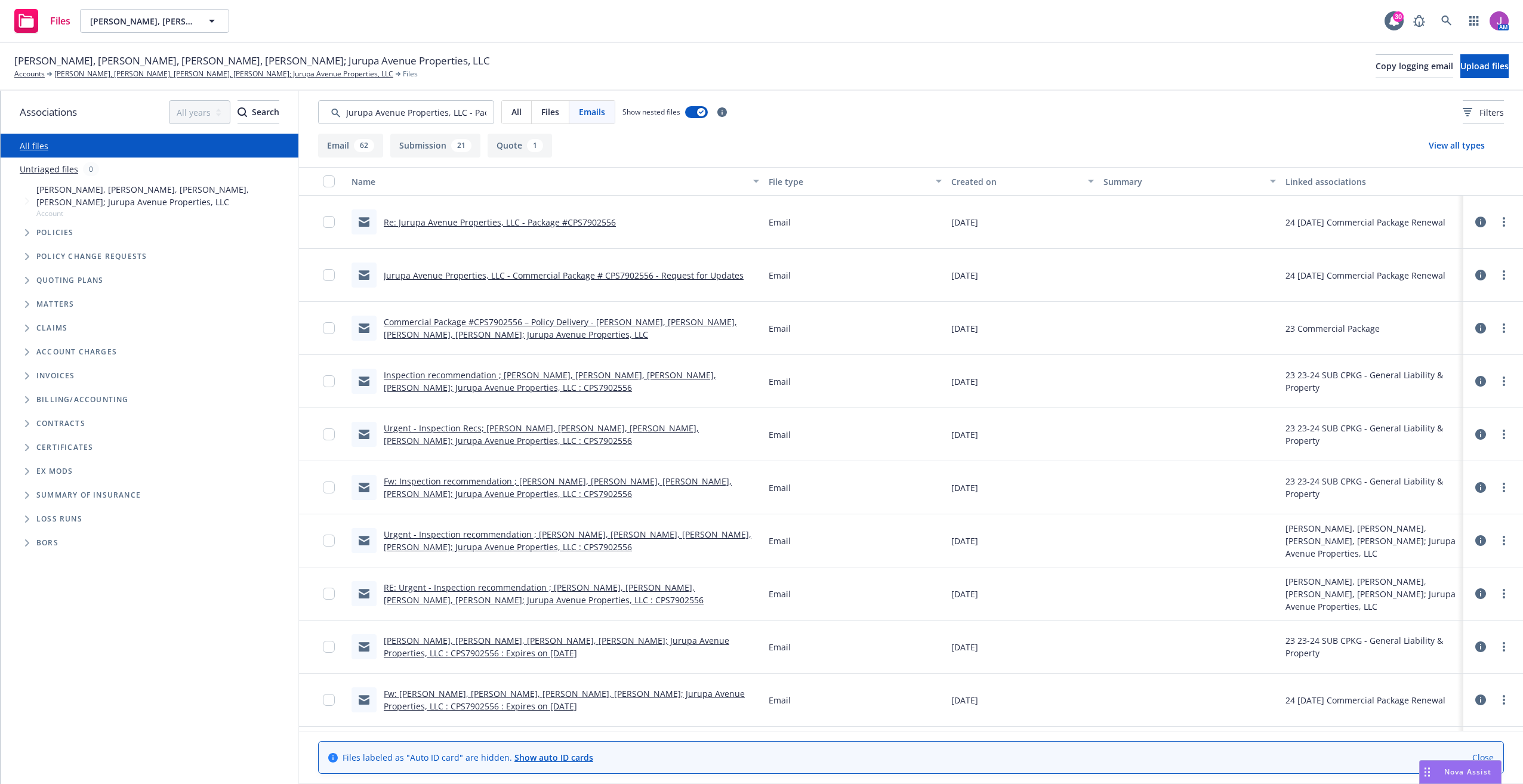
click at [502, 222] on link "Re: Jurupa Avenue Properties, LLC - Package #CPS7902556" at bounding box center [500, 222] width 232 height 11
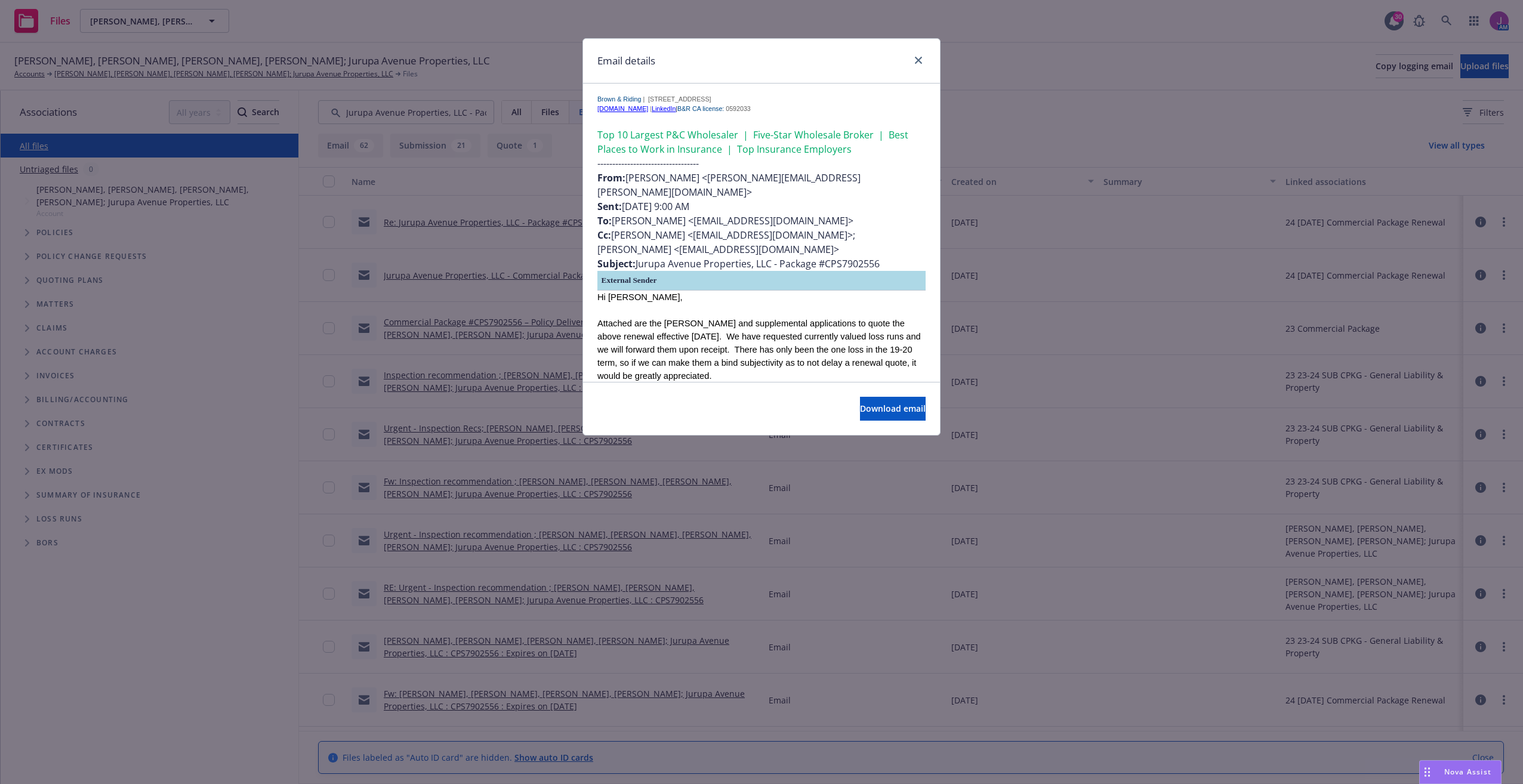
scroll to position [1074, 0]
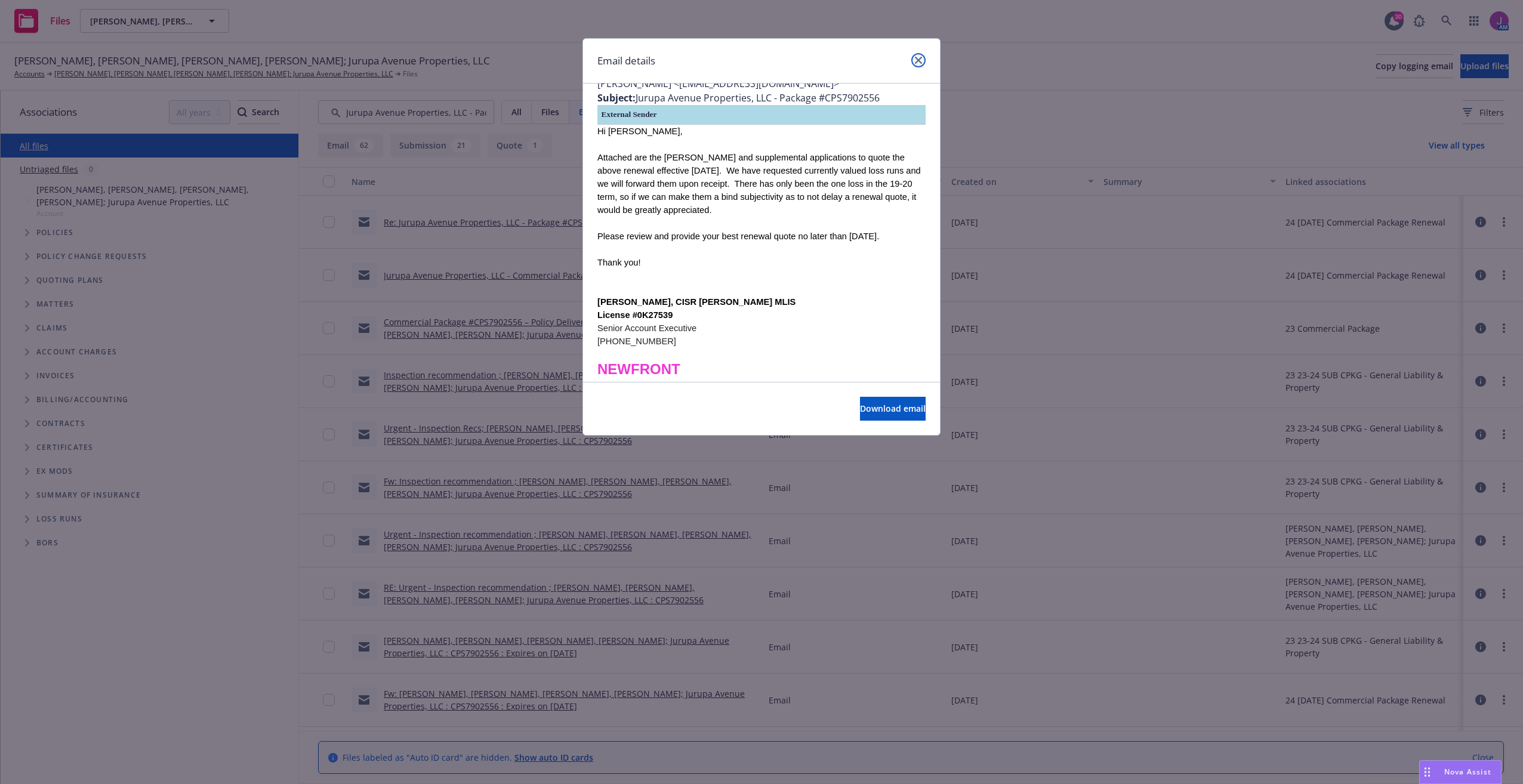
click at [919, 60] on icon "close" at bounding box center [918, 60] width 7 height 7
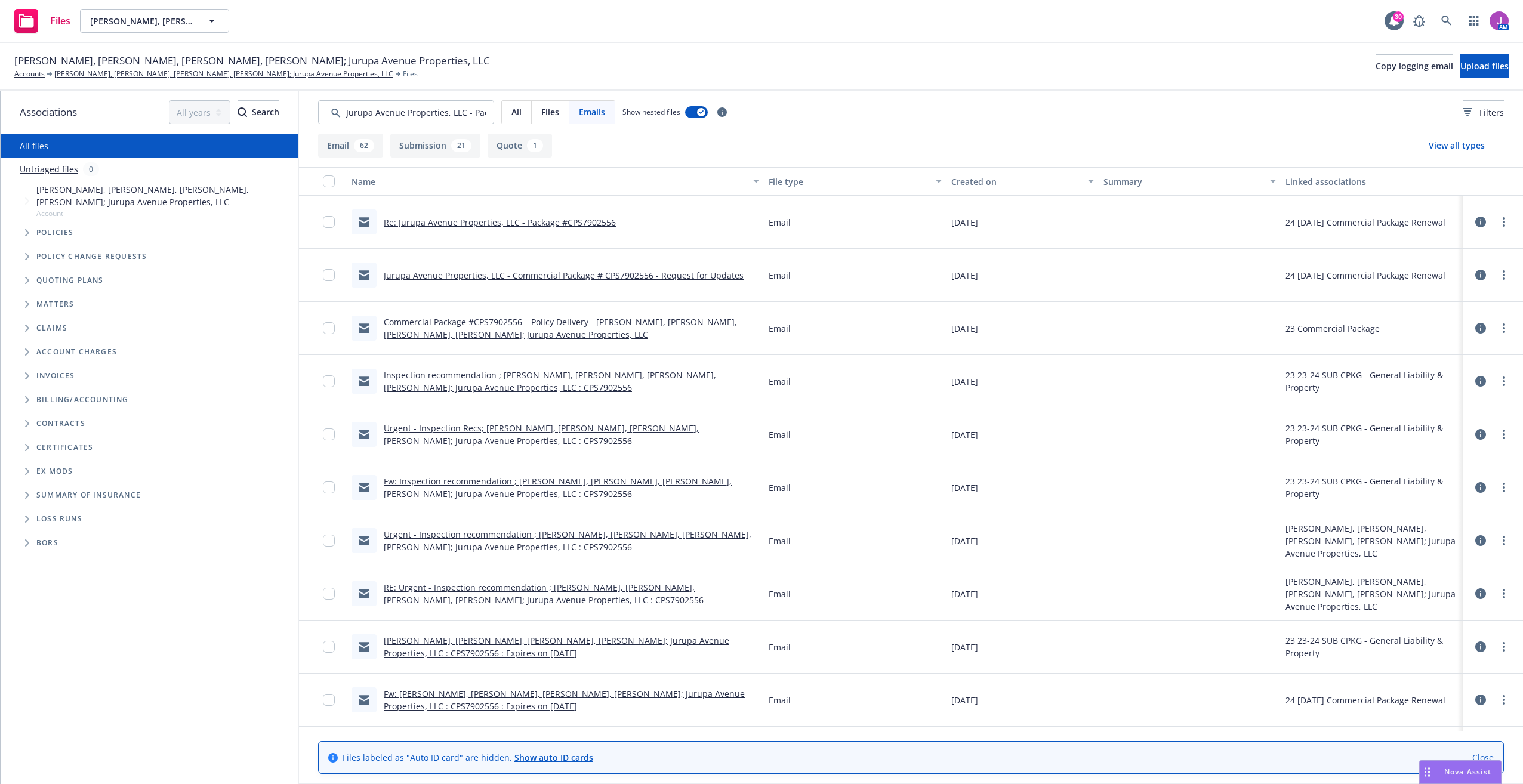
click at [543, 279] on link "Jurupa Avenue Properties, LLC - Commercial Package # CPS7902556 - Request for U…" at bounding box center [563, 275] width 360 height 11
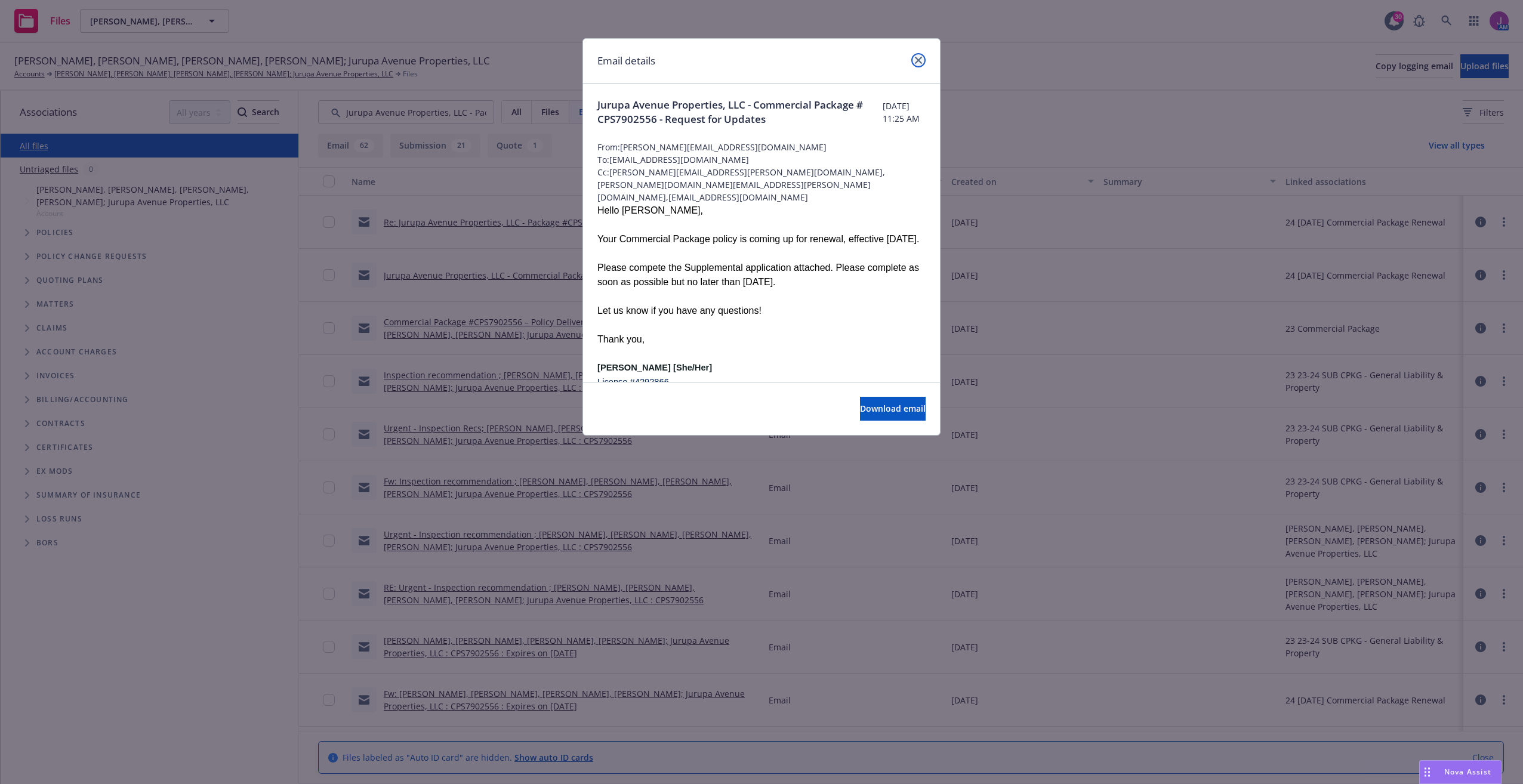
click at [919, 53] on link "close" at bounding box center [918, 60] width 14 height 14
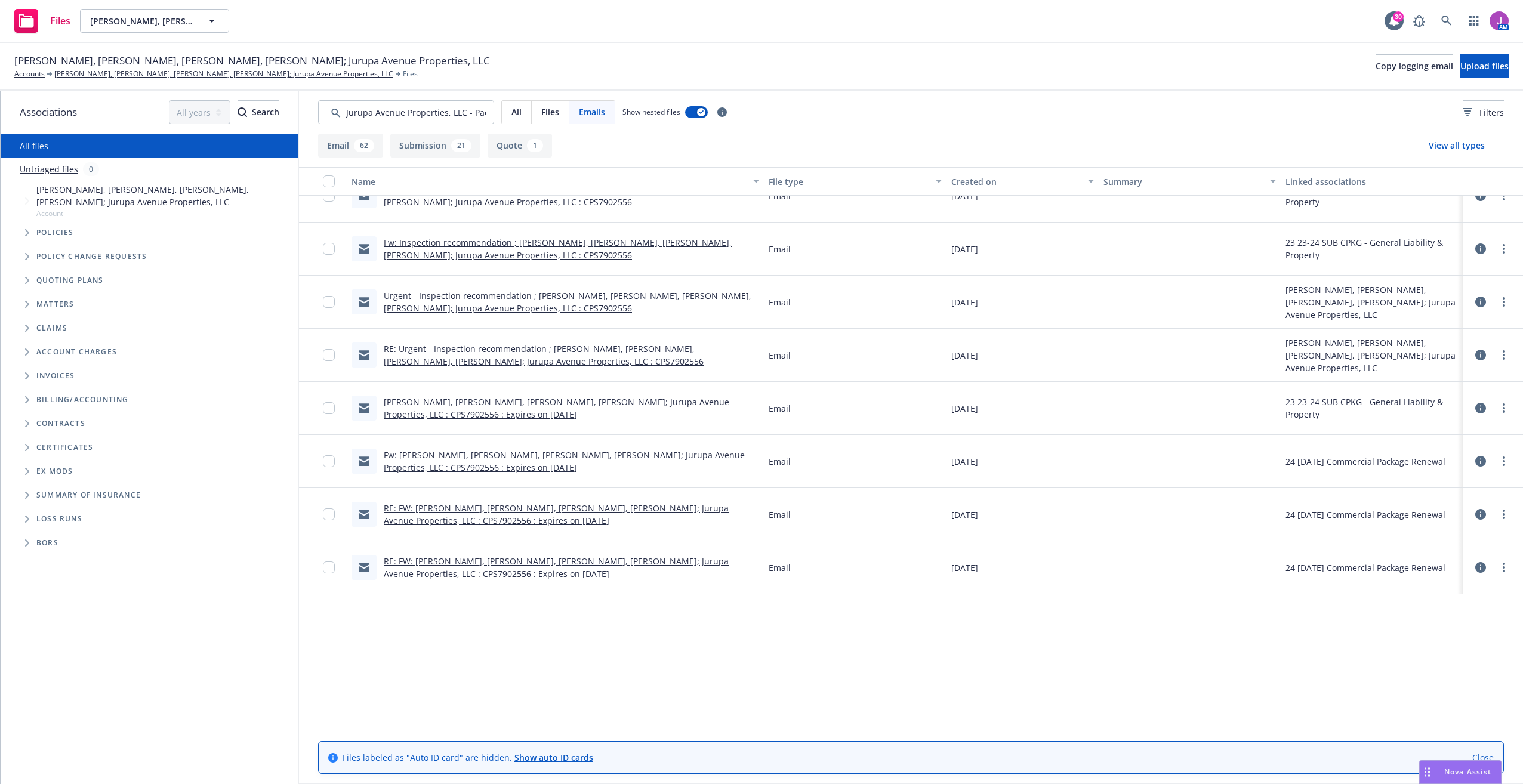
scroll to position [0, 0]
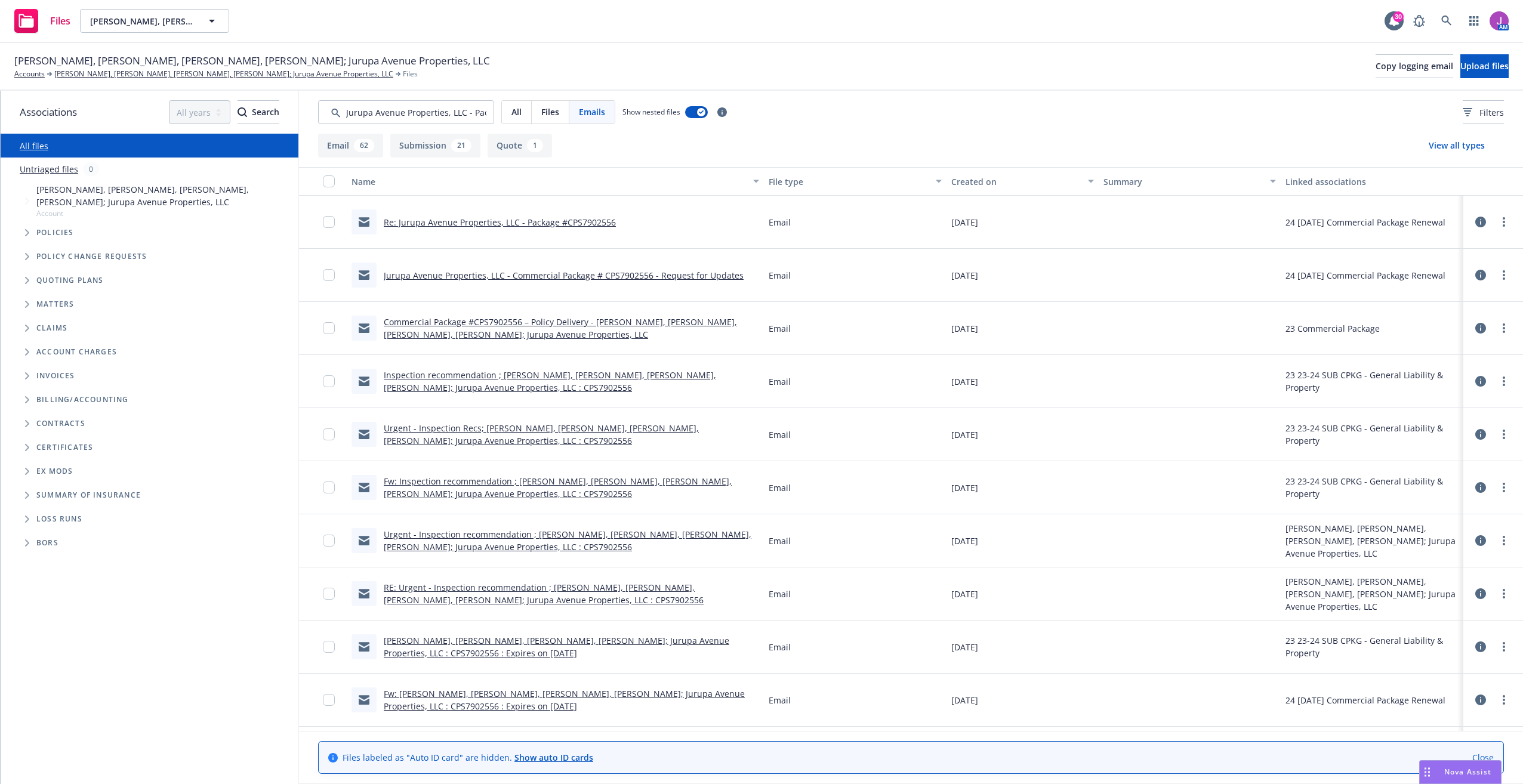
click at [528, 222] on link "Re: Jurupa Avenue Properties, LLC - Package #CPS7902556" at bounding box center [500, 222] width 232 height 11
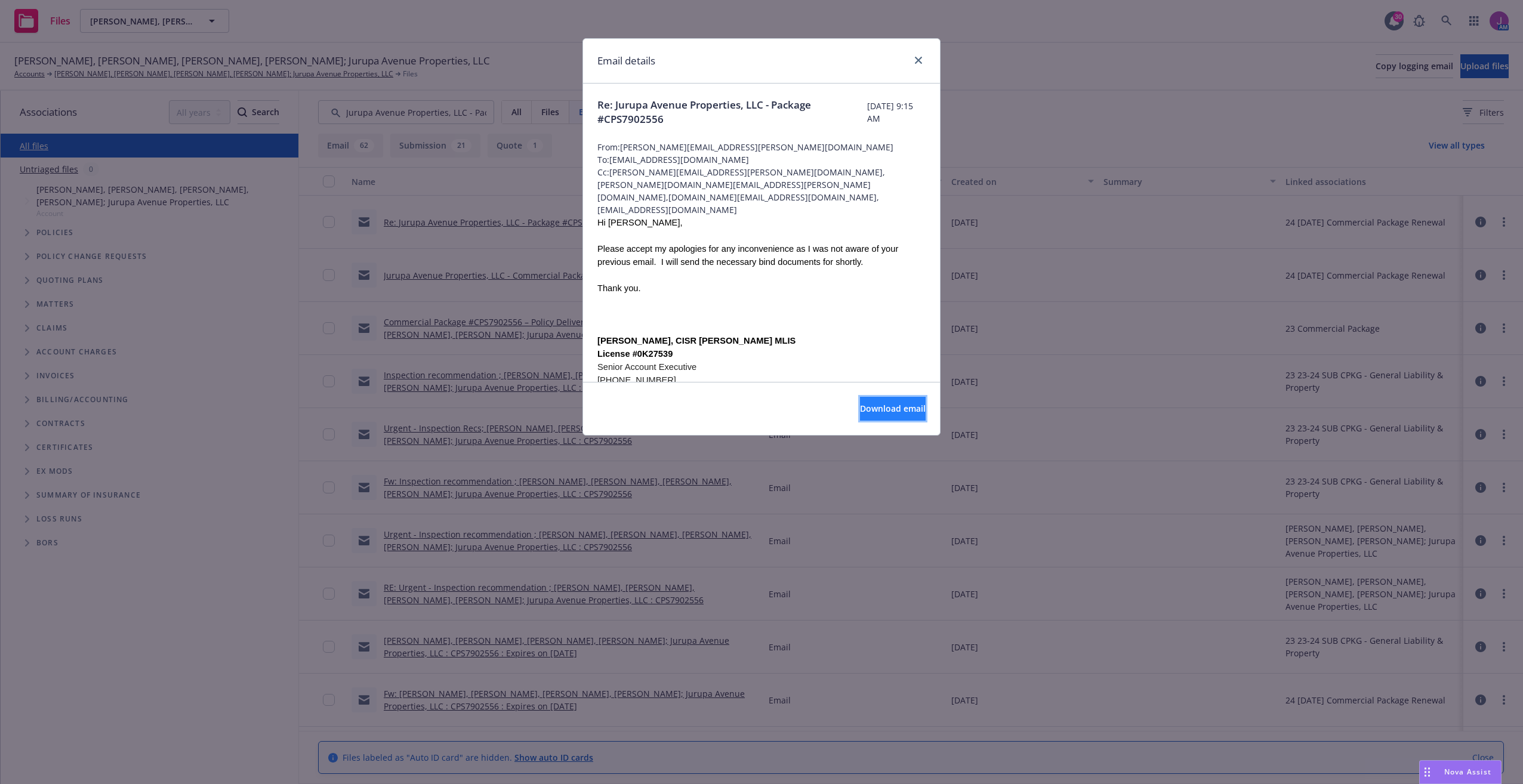
click at [889, 419] on button "Download email" at bounding box center [892, 409] width 66 height 24
drag, startPoint x: 918, startPoint y: 63, endPoint x: 762, endPoint y: 219, distance: 220.6
click at [918, 63] on icon "close" at bounding box center [918, 60] width 7 height 7
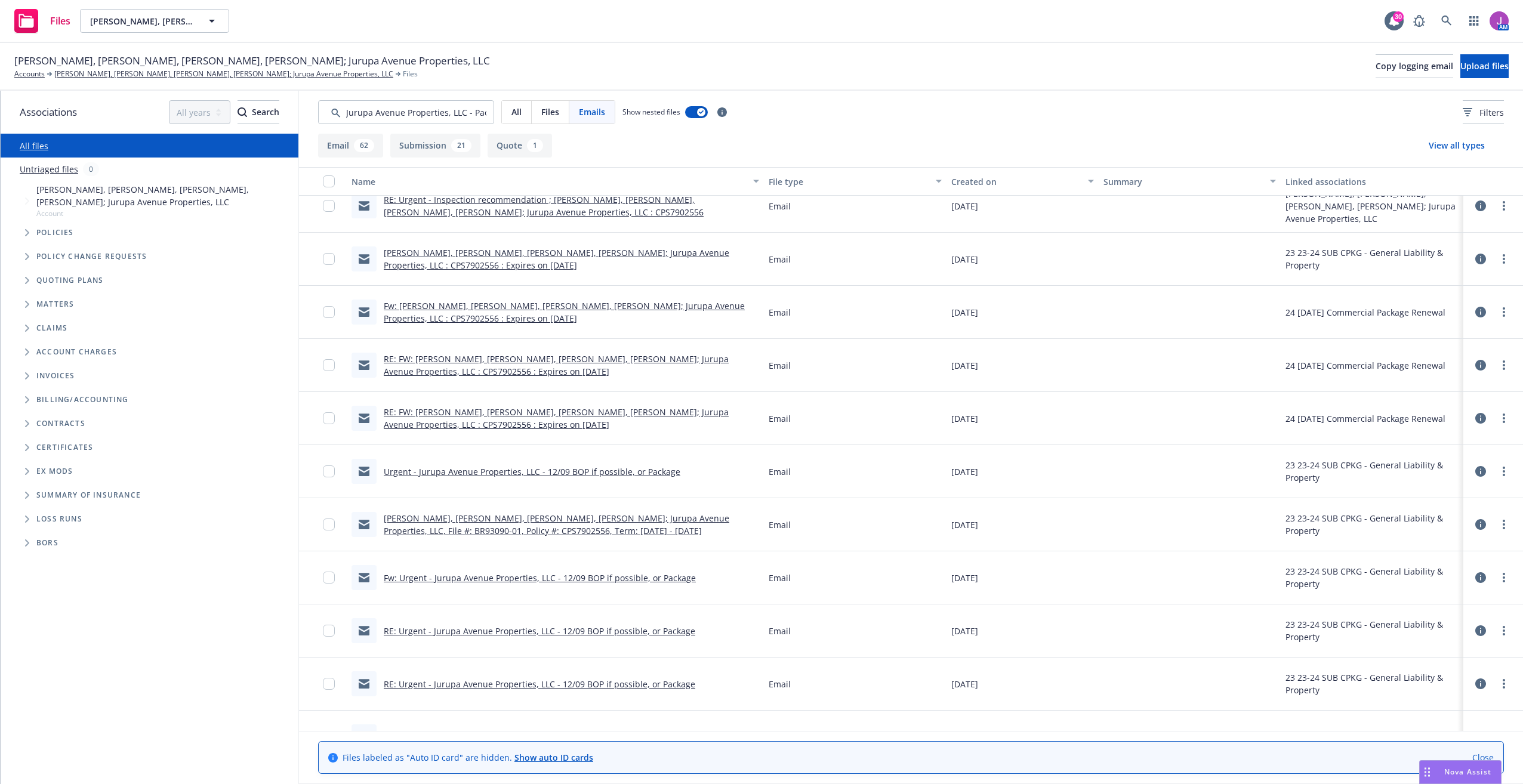
scroll to position [418, 0]
